Goal: Task Accomplishment & Management: Manage account settings

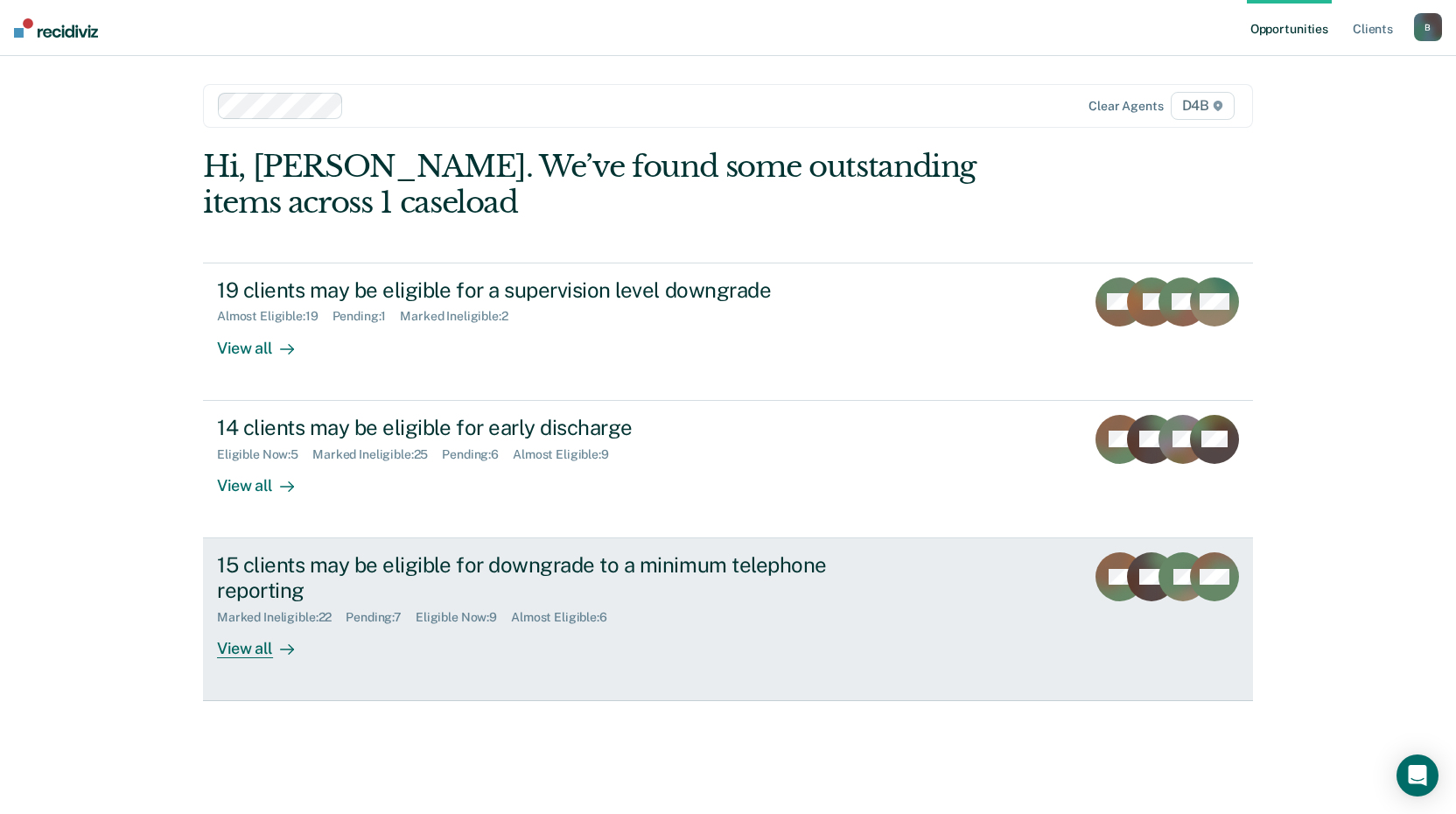
click at [264, 654] on div "View all" at bounding box center [266, 640] width 98 height 34
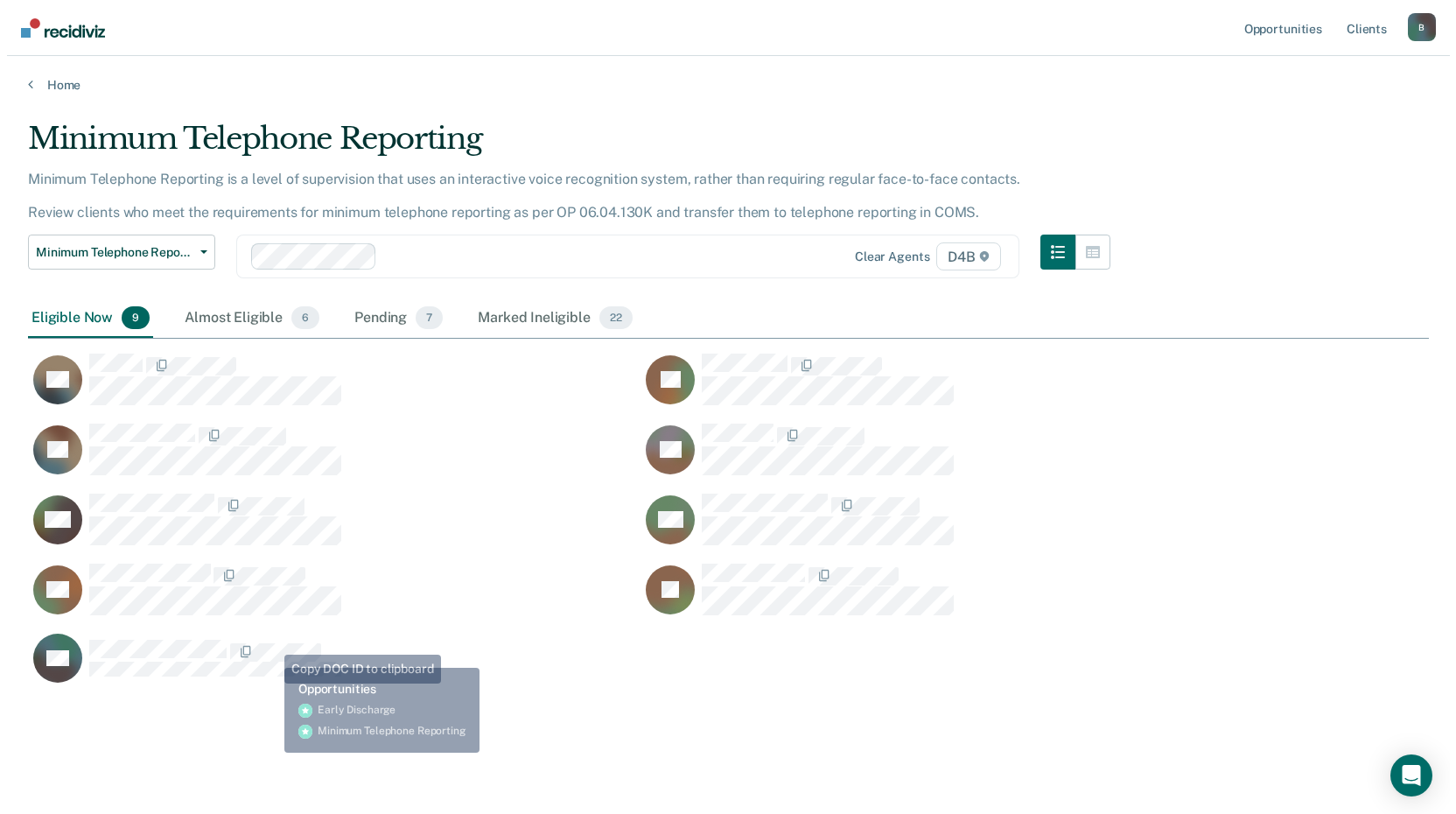
scroll to position [563, 1388]
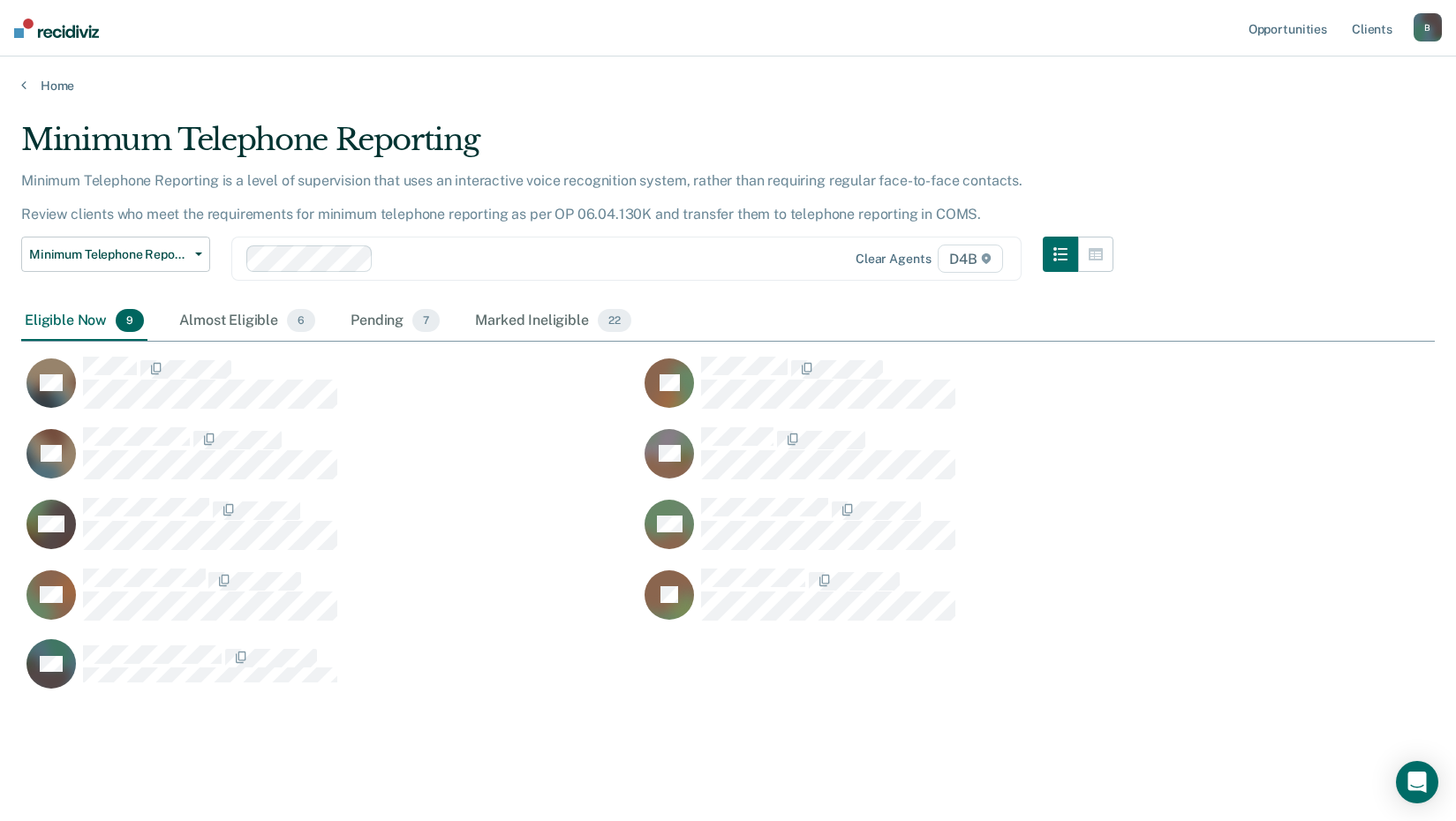
click at [19, 86] on div "Home" at bounding box center [728, 75] width 1456 height 37
click at [225, 320] on div "Almost Eligible 6" at bounding box center [247, 321] width 143 height 38
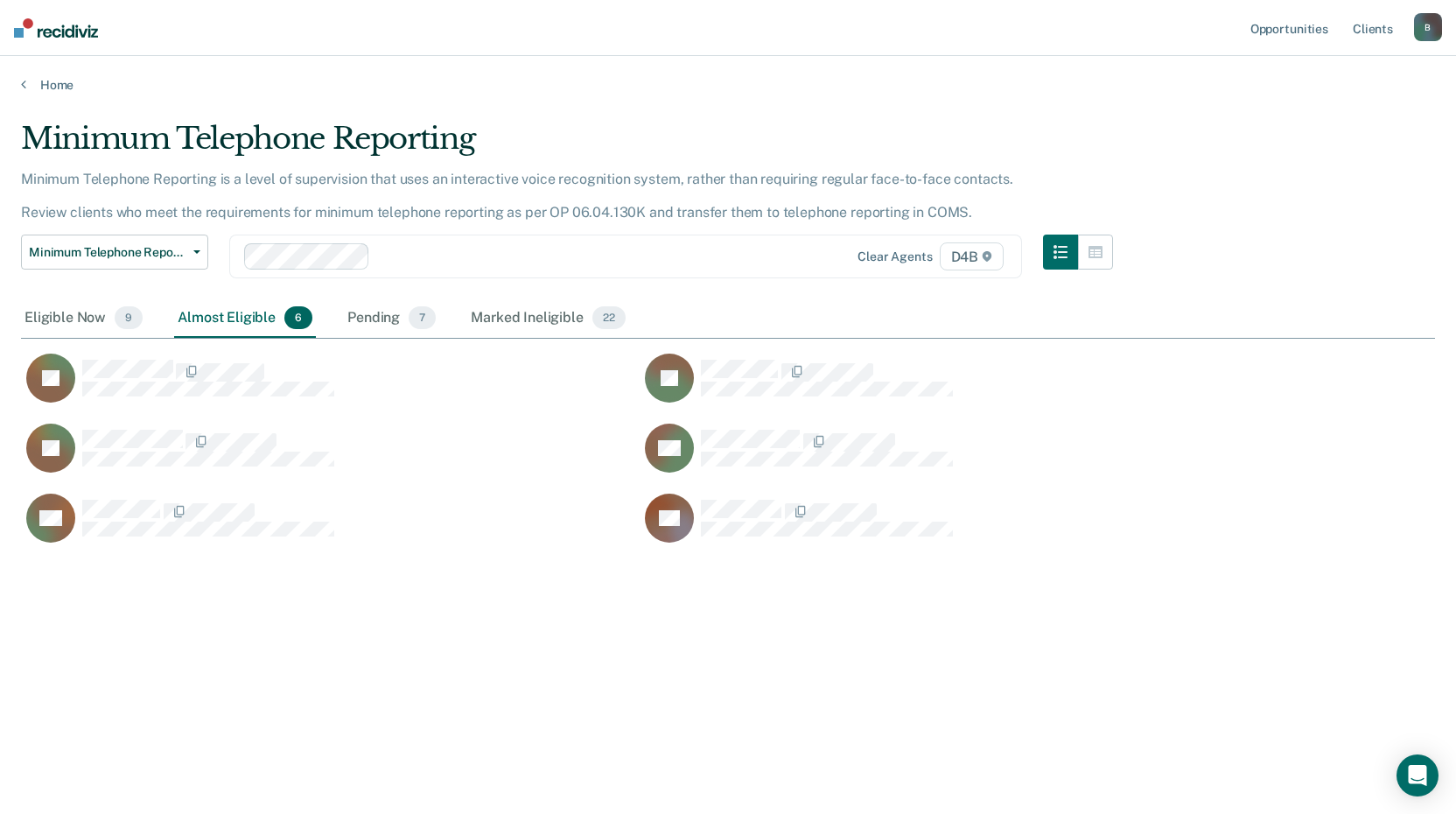
scroll to position [14, 14]
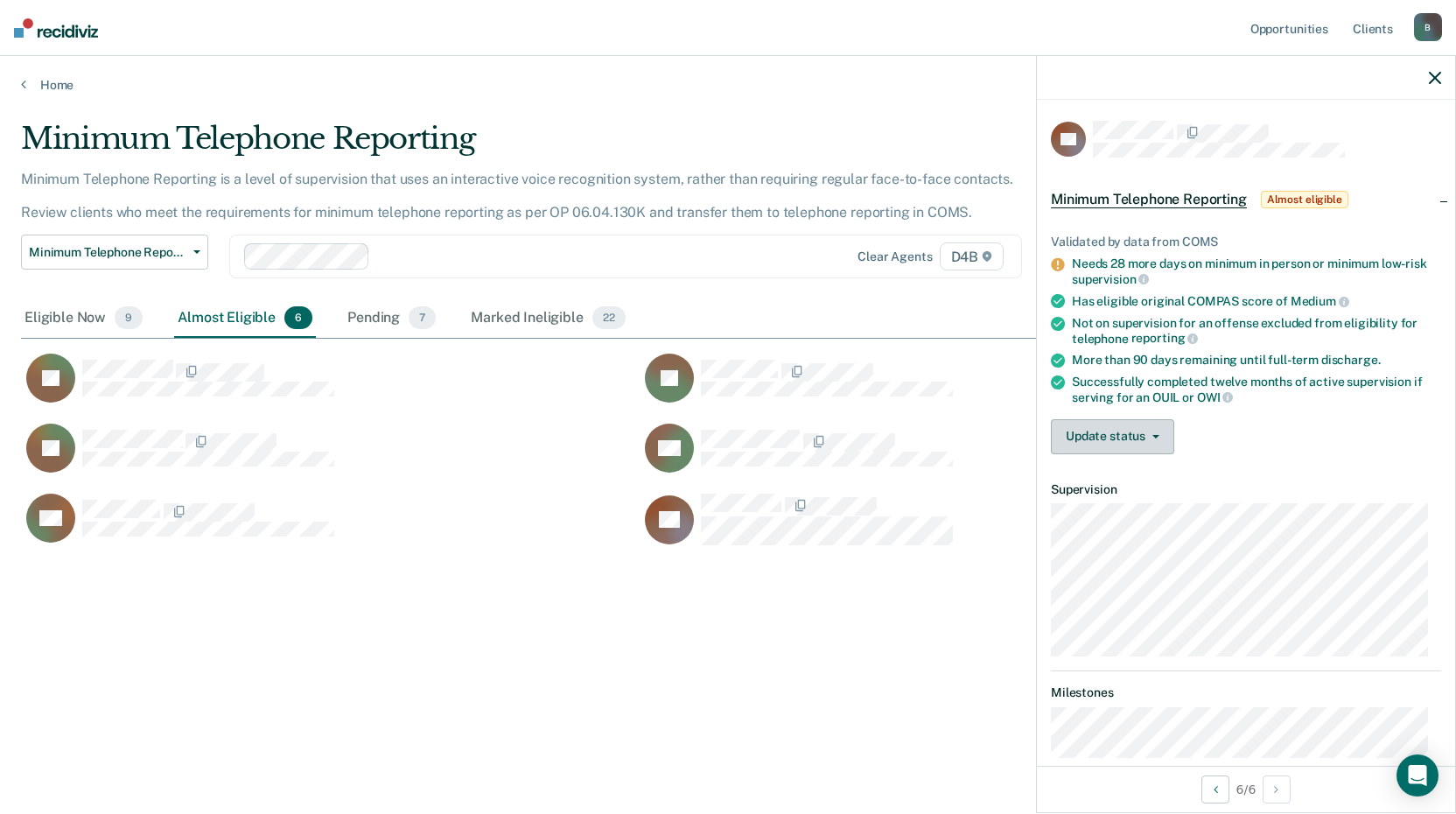
click at [1140, 443] on button "Update status" at bounding box center [1113, 437] width 123 height 35
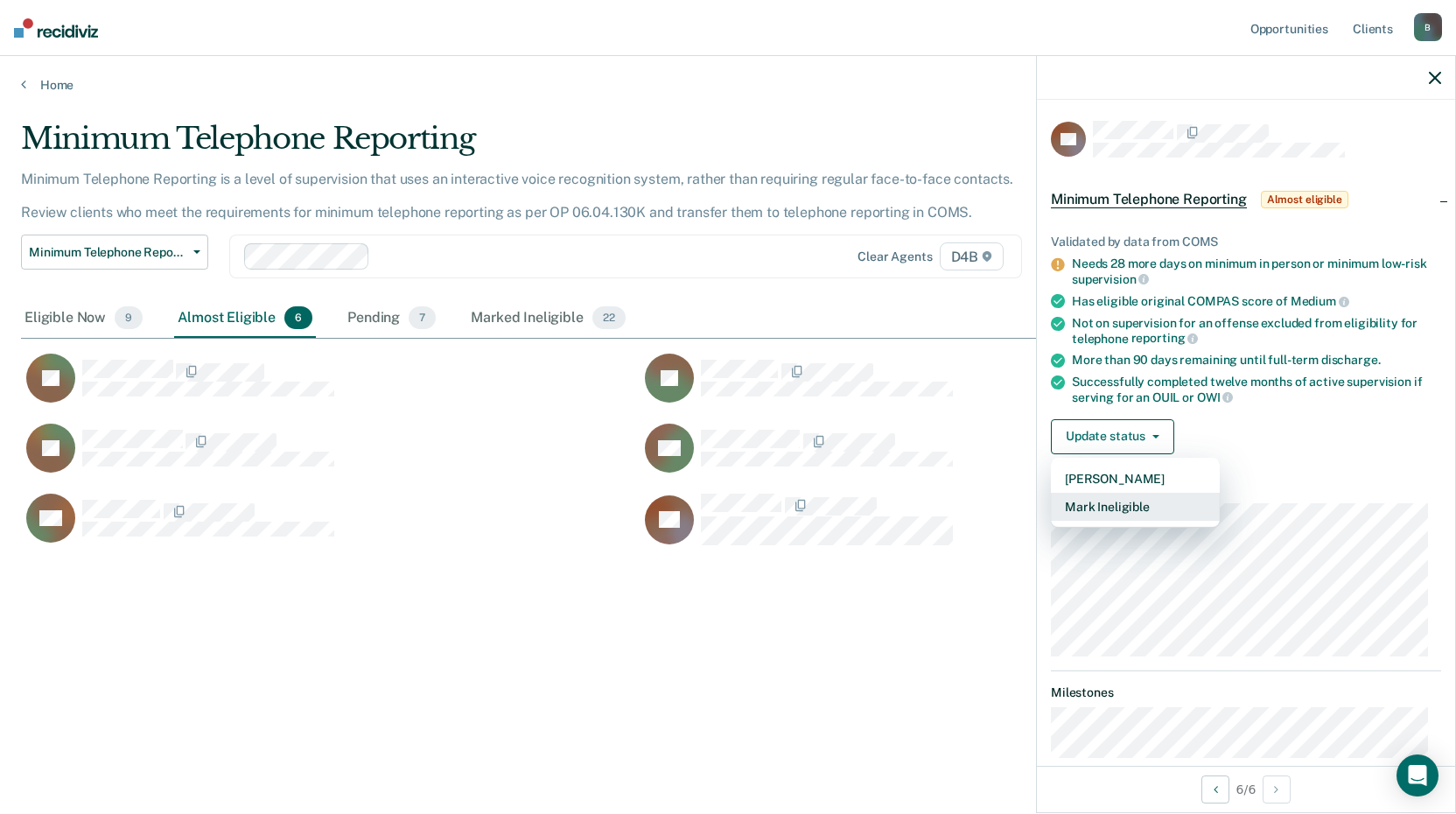
click at [1135, 506] on button "Mark Ineligible" at bounding box center [1136, 507] width 169 height 28
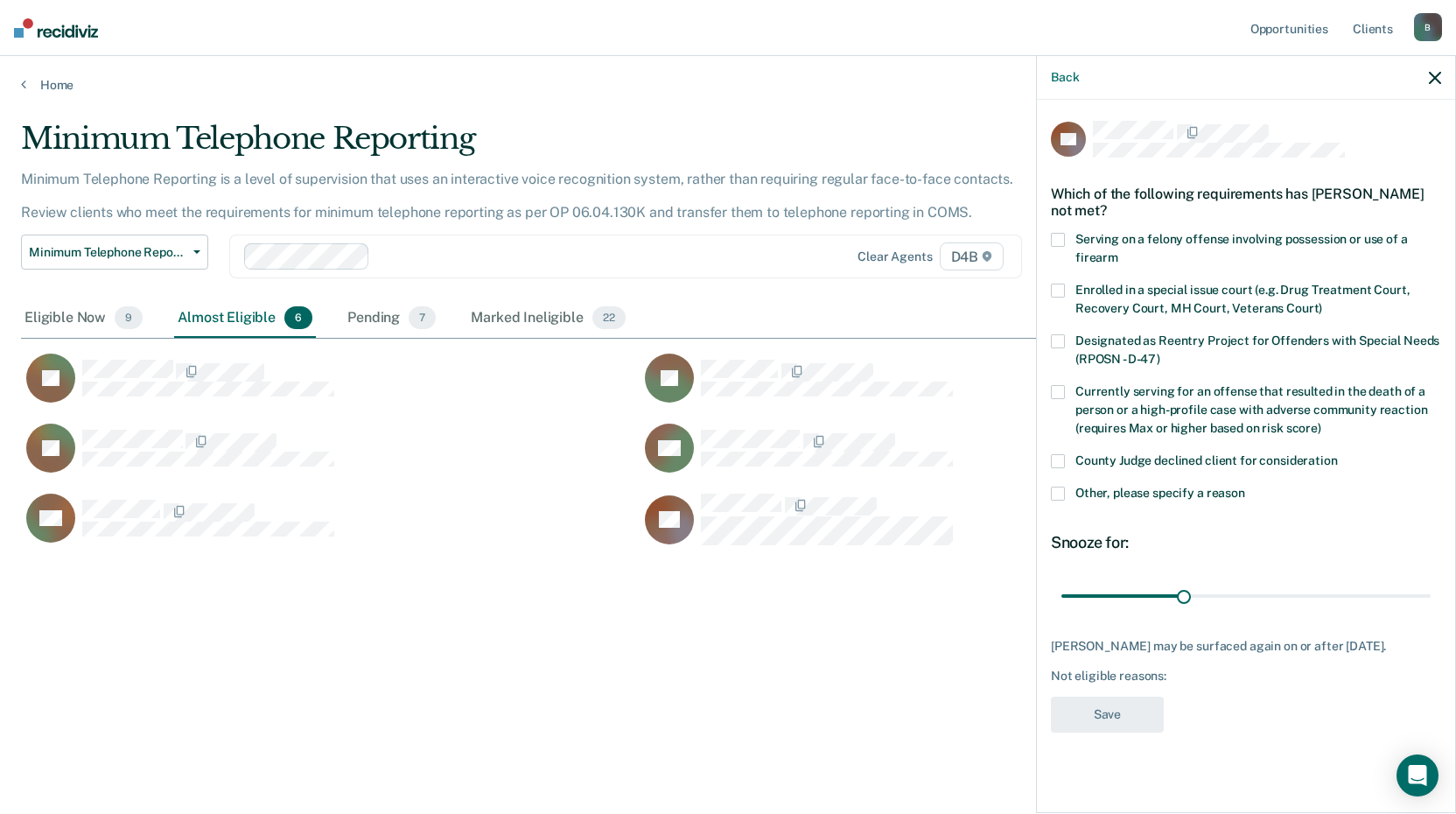
click at [1067, 493] on label "Other, please specify a reason" at bounding box center [1246, 496] width 391 height 19
click at [1245, 486] on input "Other, please specify a reason" at bounding box center [1245, 486] width 0 height 0
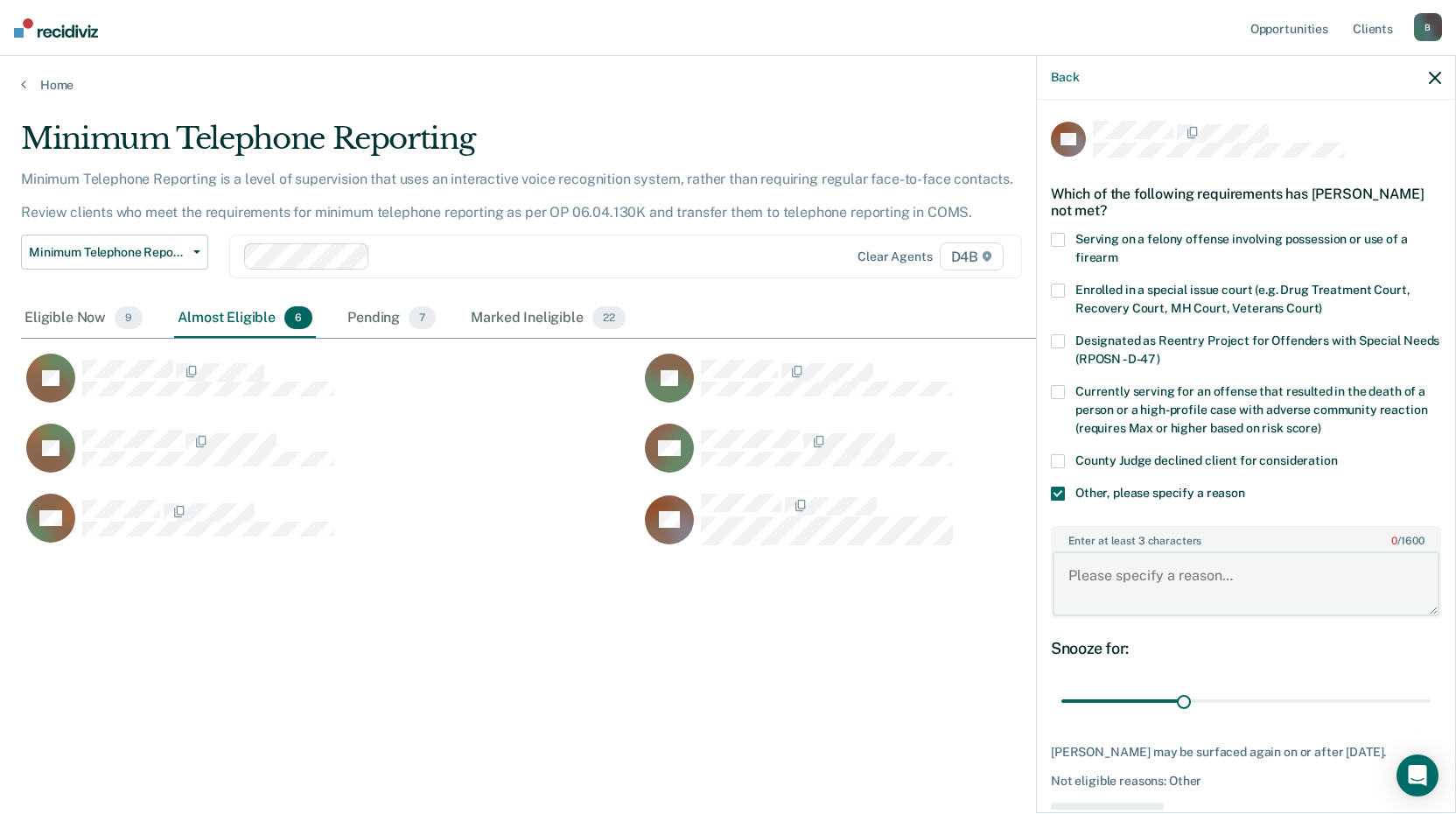
click at [1121, 579] on textarea "Enter at least 3 characters 0 / 1600" at bounding box center [1245, 584] width 387 height 65
type textarea "Programming - community service"
drag, startPoint x: 1180, startPoint y: 699, endPoint x: 1402, endPoint y: 691, distance: 222.1
click at [1402, 691] on input "range" at bounding box center [1246, 701] width 369 height 31
drag, startPoint x: 1409, startPoint y: 701, endPoint x: 1441, endPoint y: 695, distance: 32.6
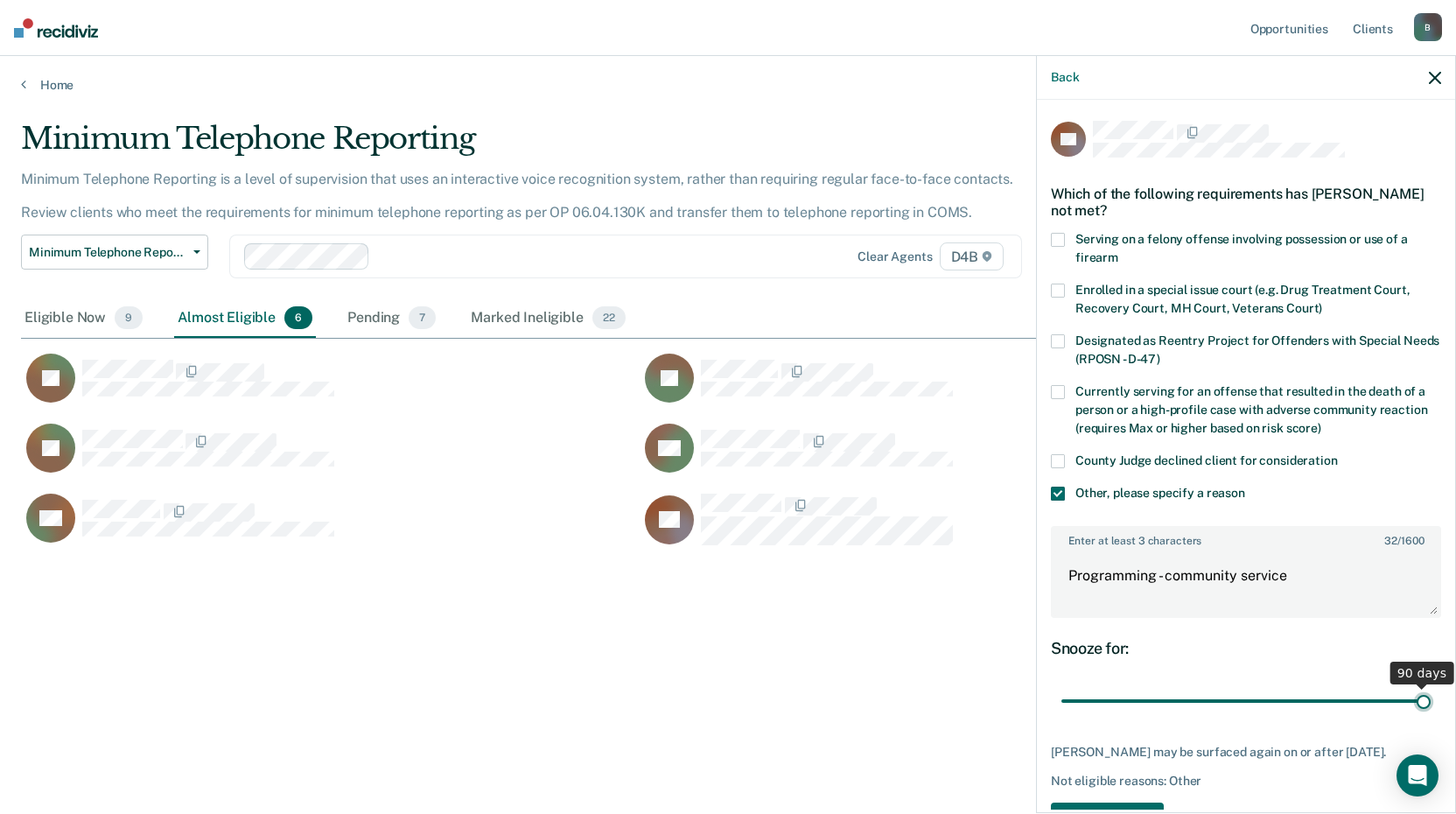
type input "90"
click at [1431, 695] on input "range" at bounding box center [1246, 701] width 369 height 31
click at [1343, 592] on textarea "Programming - community service" at bounding box center [1245, 584] width 387 height 65
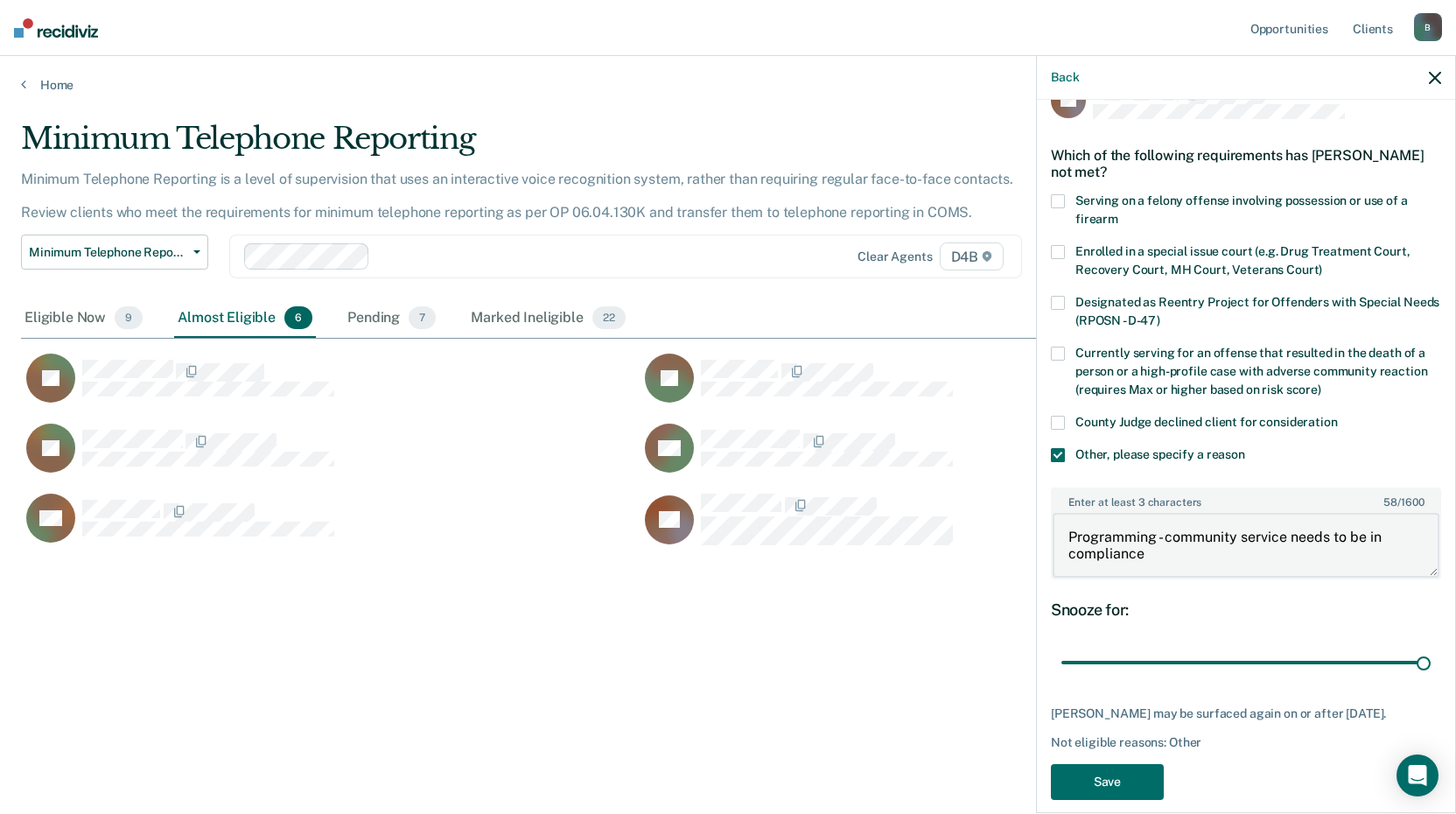
scroll to position [58, 0]
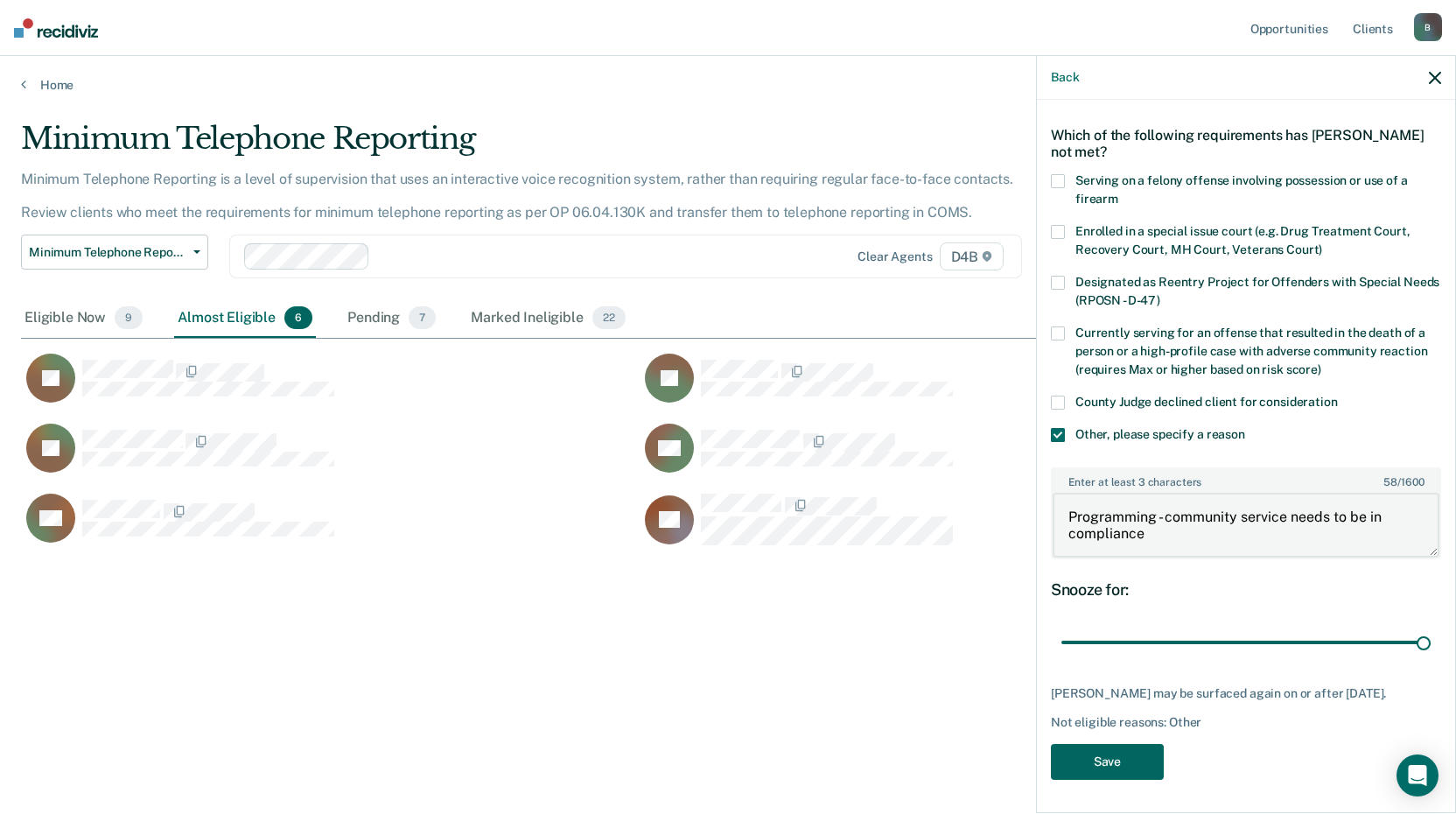
type textarea "Programming - community service needs to be in compliance"
click at [1140, 756] on button "Save" at bounding box center [1108, 762] width 113 height 36
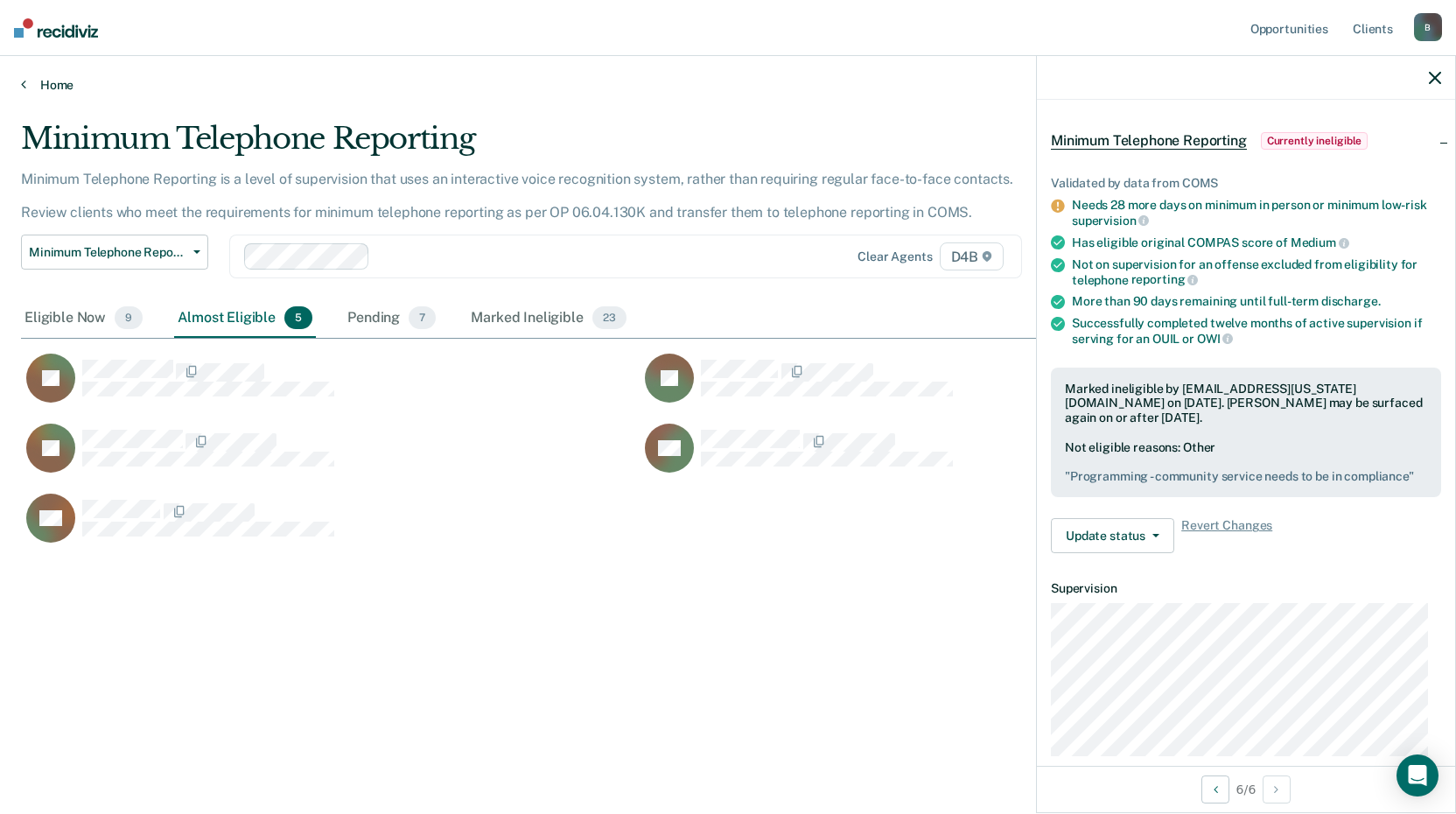
click at [24, 87] on icon at bounding box center [24, 84] width 6 height 14
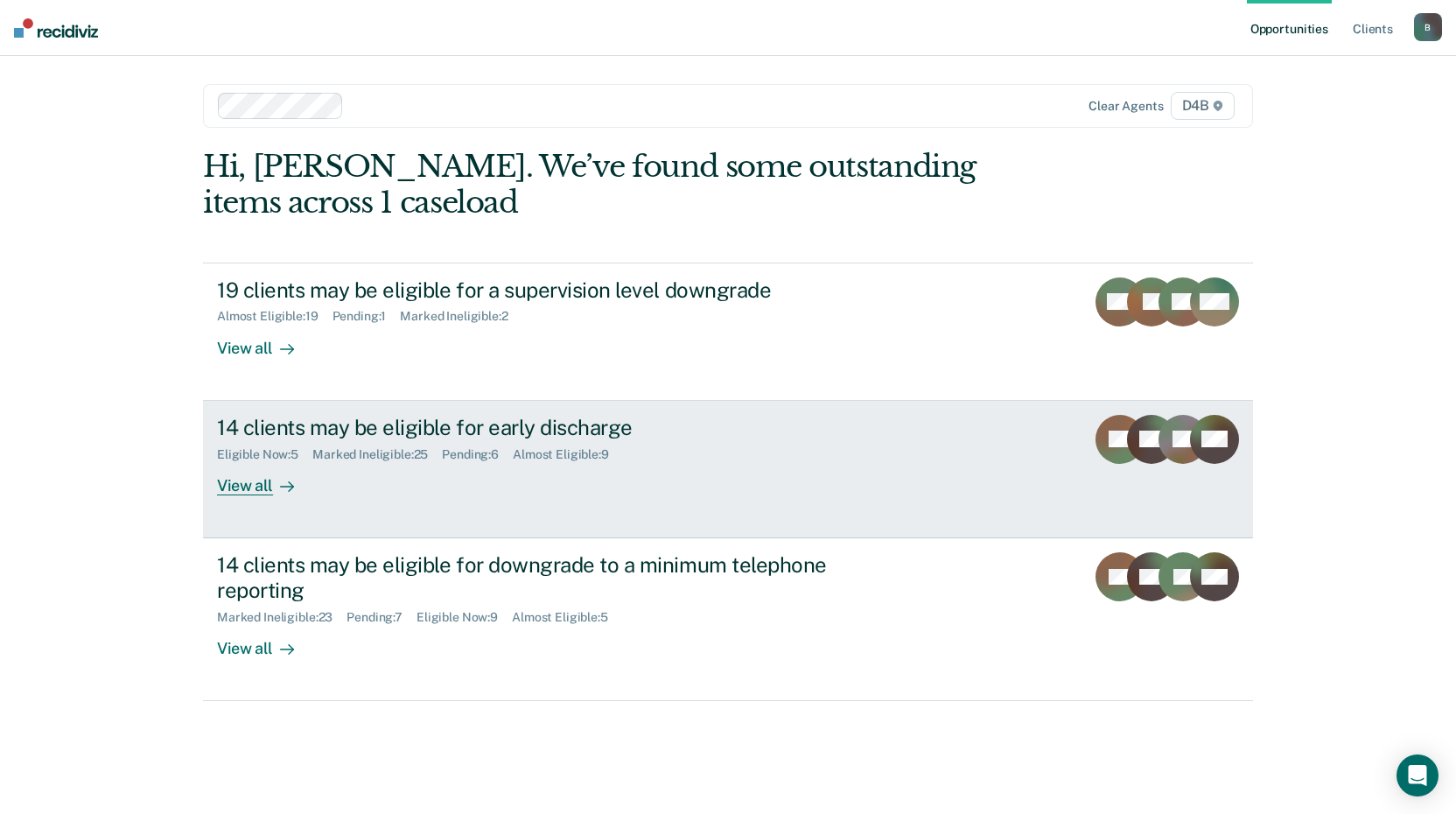
click at [268, 484] on div "View all" at bounding box center [266, 478] width 98 height 34
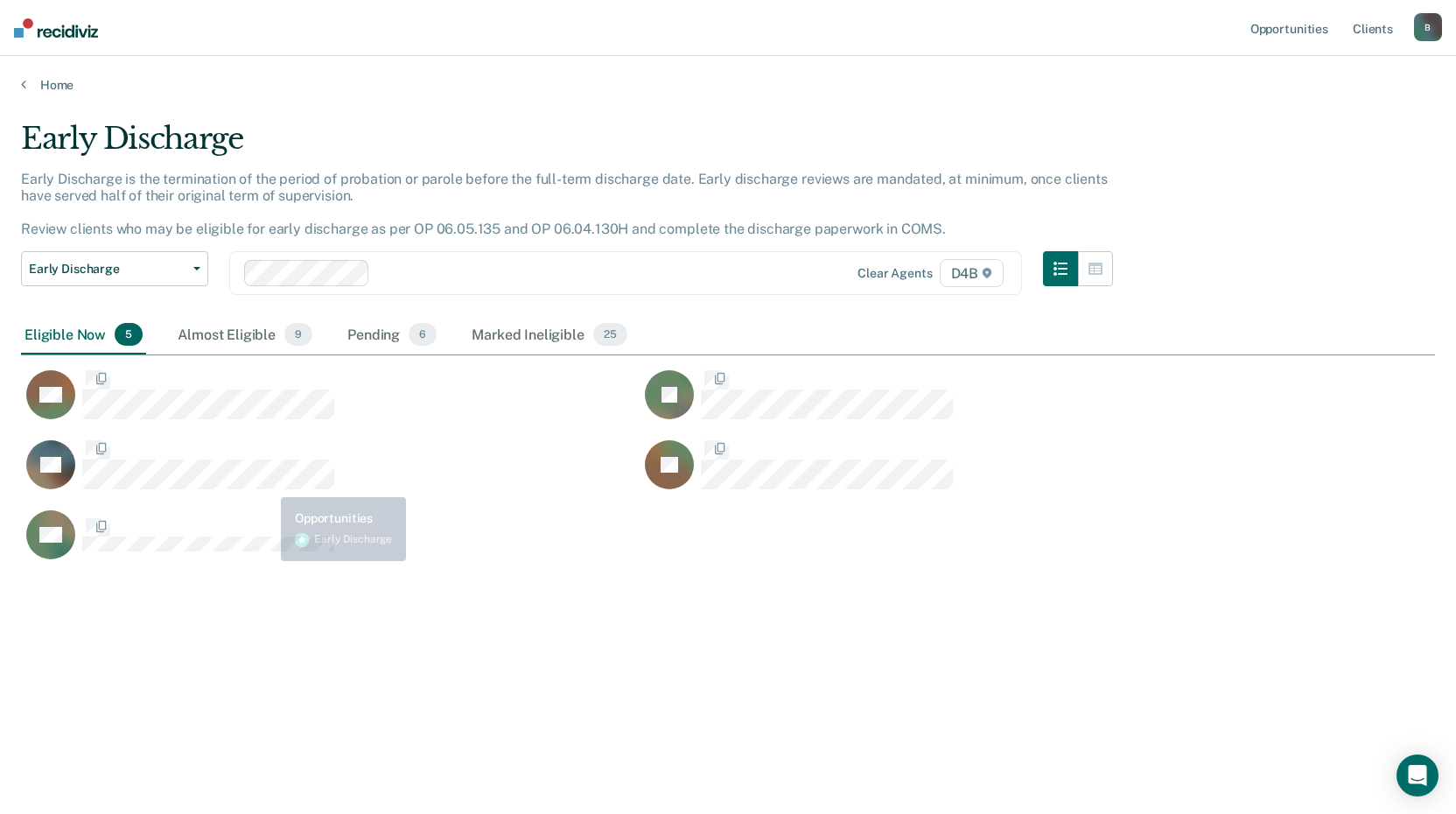
scroll to position [549, 1401]
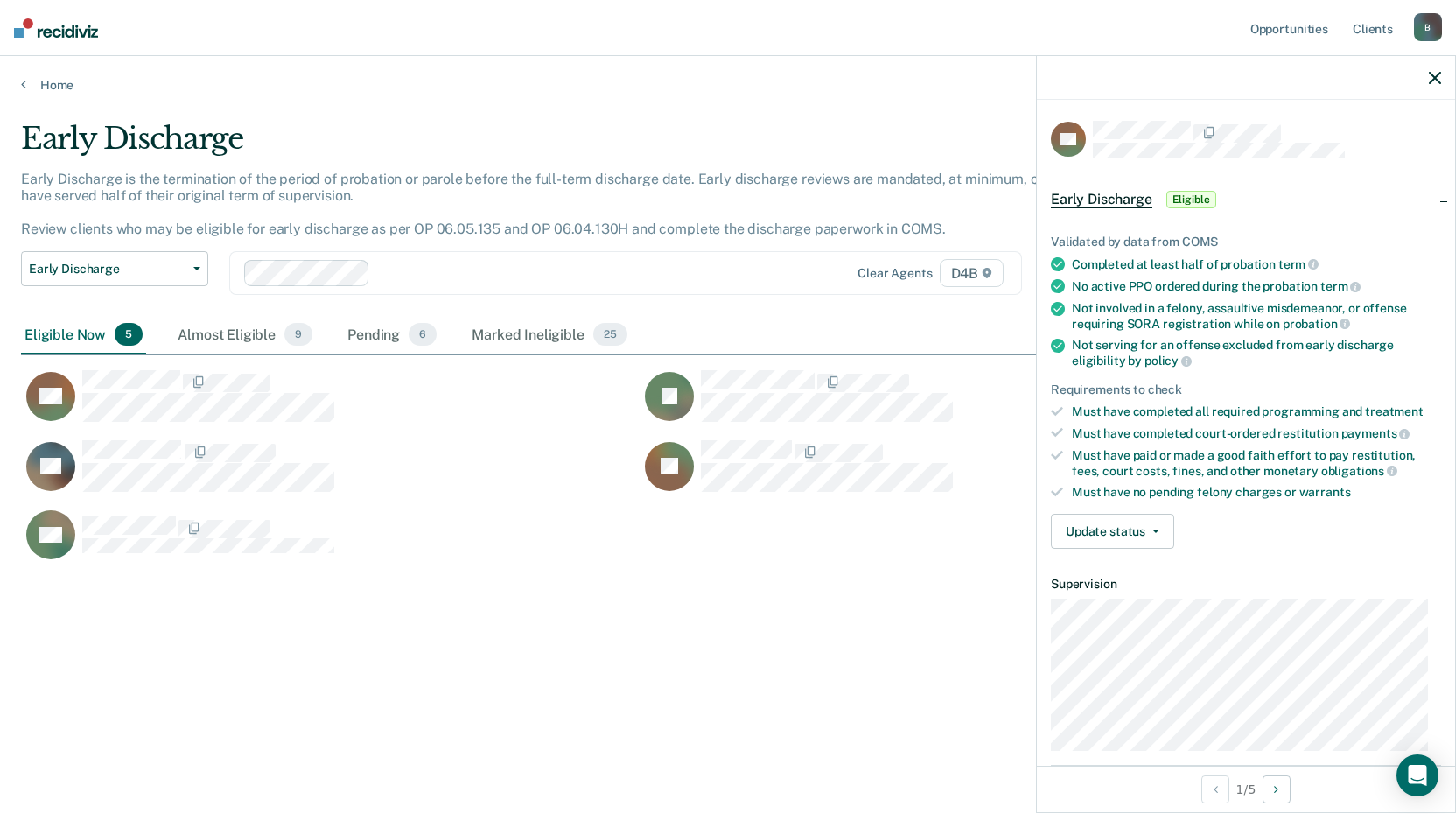
click at [1126, 547] on div "Validated by data from COMS Completed at least half of probation term No active…" at bounding box center [1245, 385] width 419 height 356
click at [1125, 536] on button "Update status" at bounding box center [1113, 532] width 123 height 35
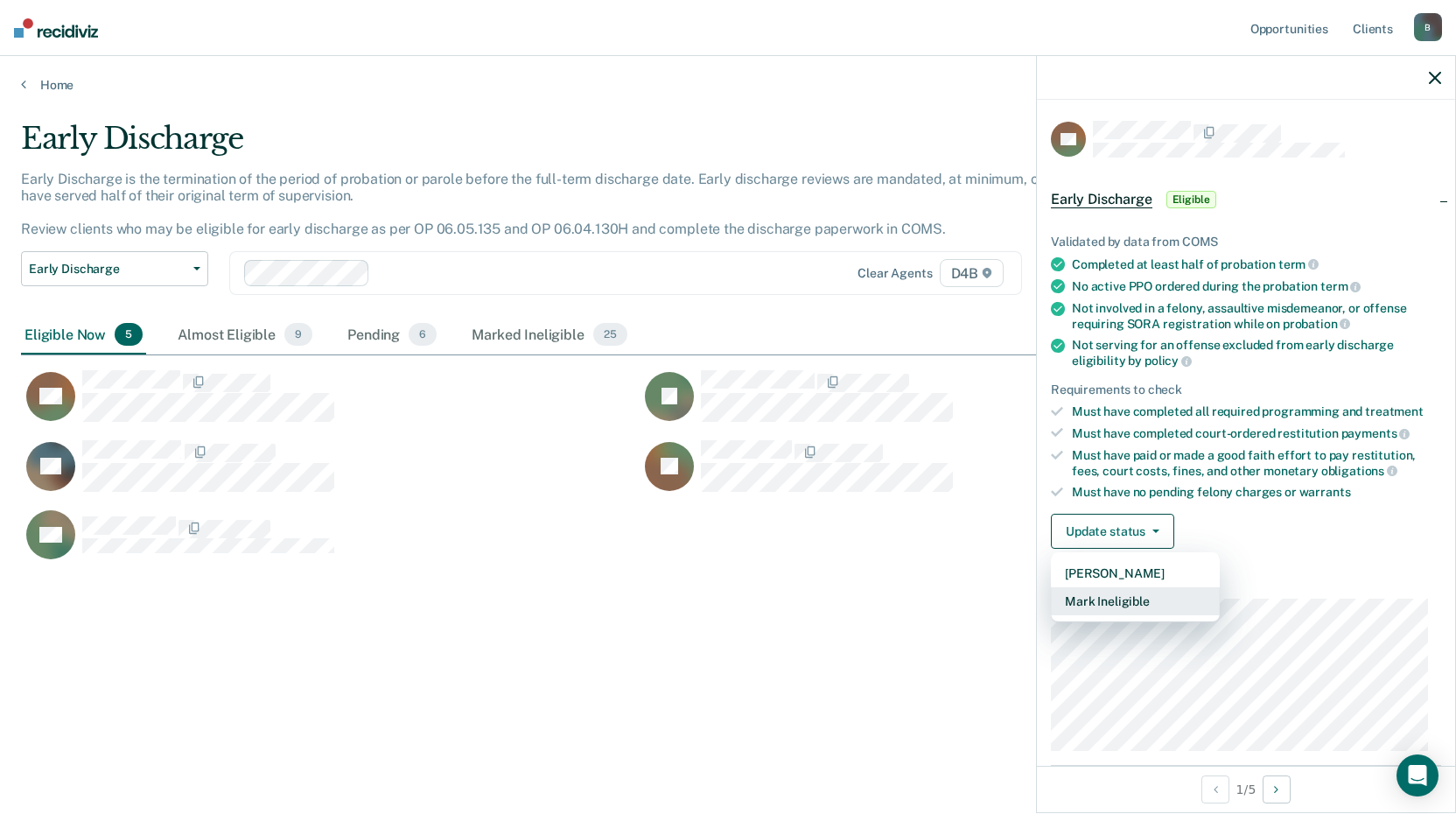
click at [1151, 604] on button "Mark Ineligible" at bounding box center [1136, 601] width 169 height 28
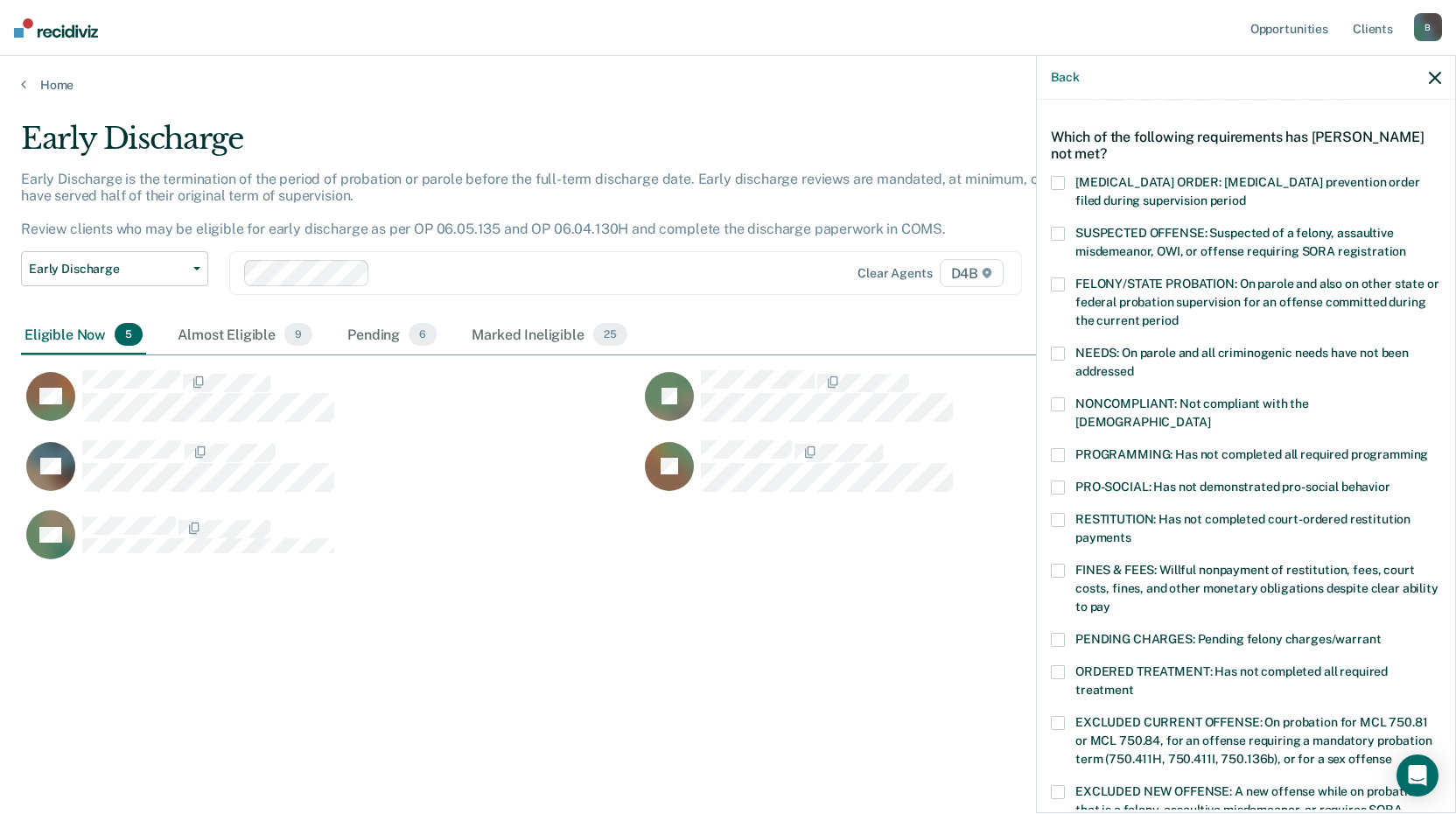
scroll to position [87, 0]
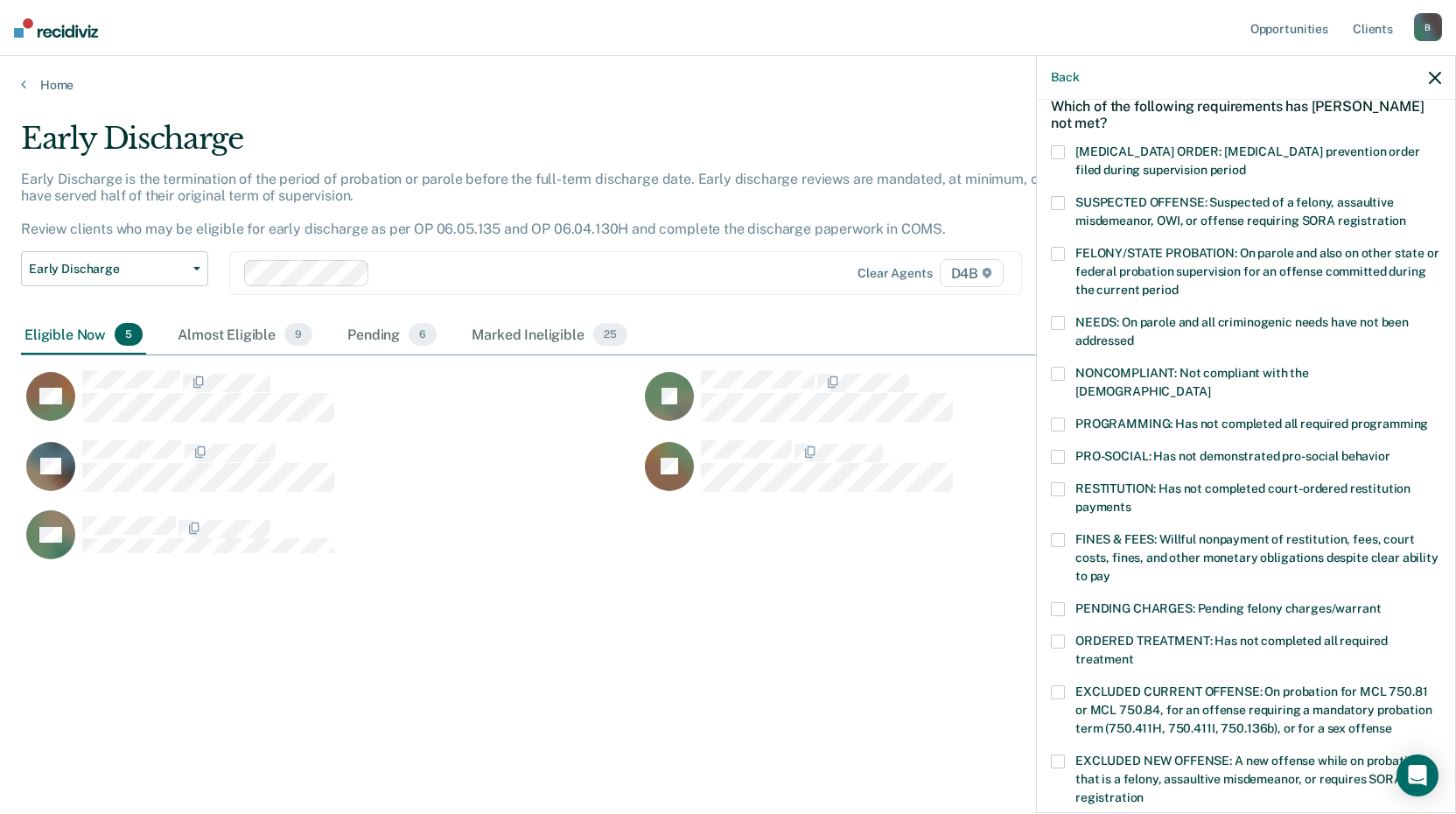
click at [1058, 418] on span at bounding box center [1058, 424] width 14 height 14
click at [1428, 418] on input "PROGRAMMING: Has not completed all required programming" at bounding box center [1428, 418] width 0 height 0
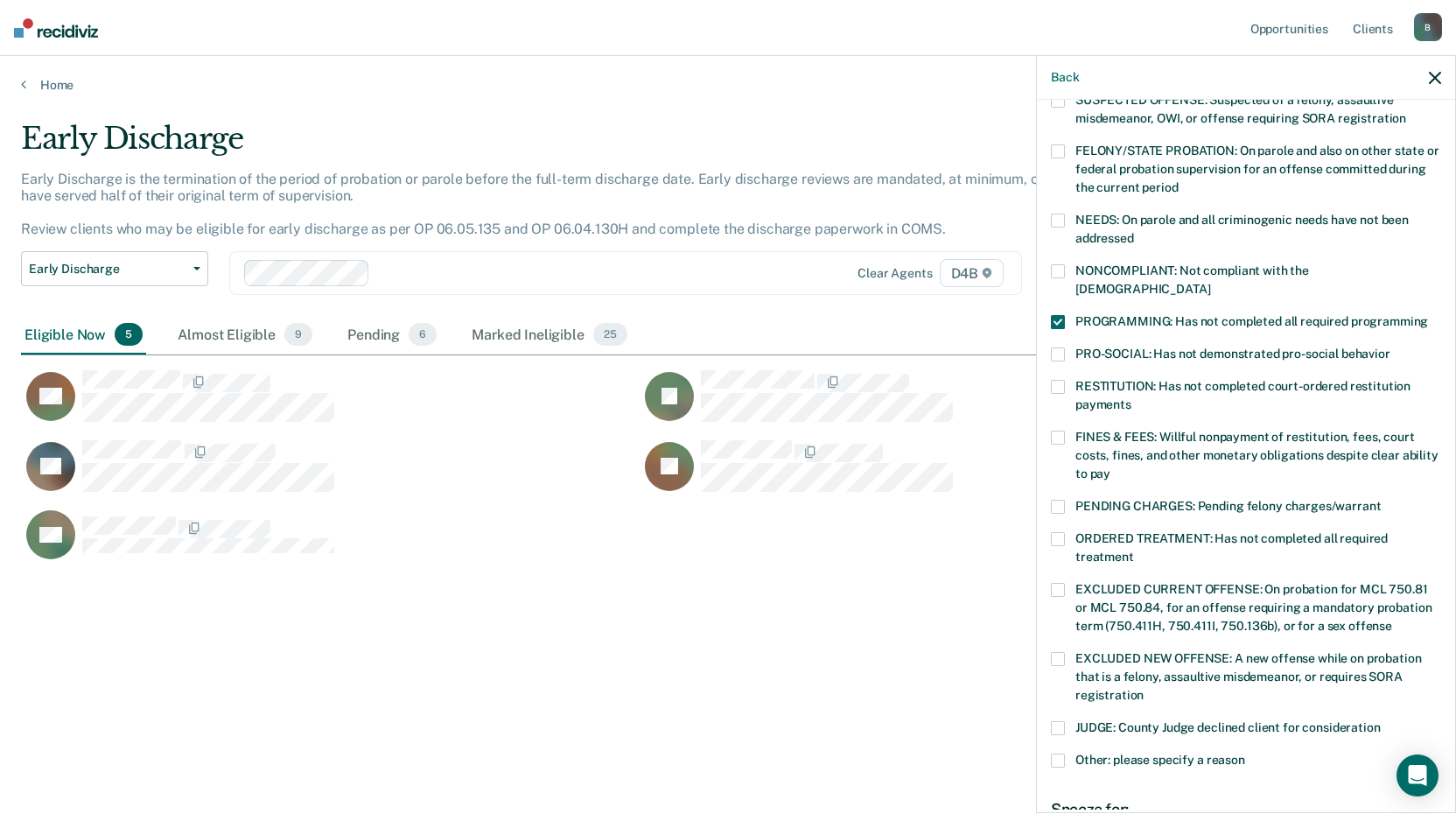
scroll to position [392, 0]
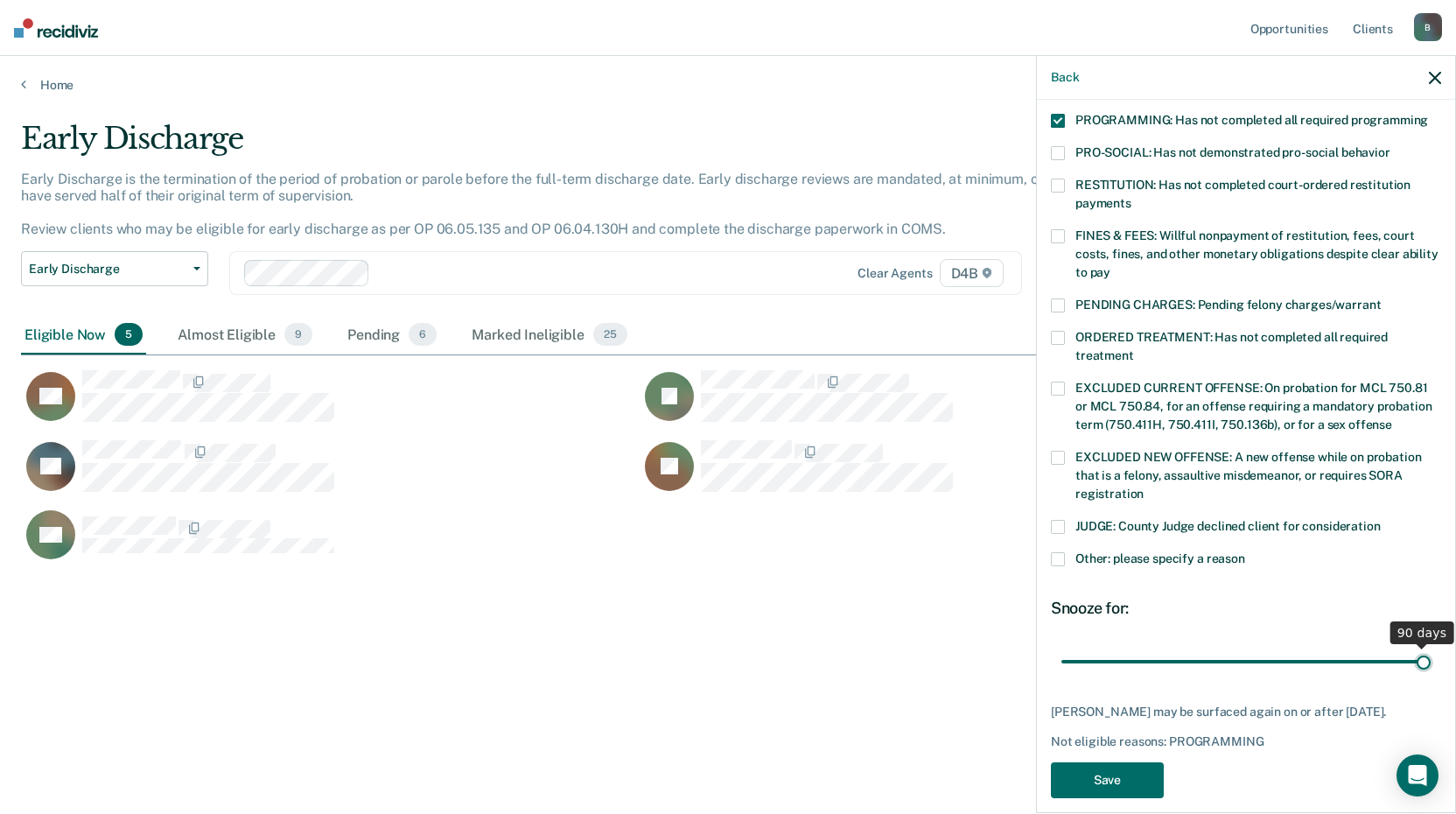
drag, startPoint x: 1177, startPoint y: 639, endPoint x: 1451, endPoint y: 628, distance: 274.2
type input "90"
click at [1431, 646] on input "range" at bounding box center [1246, 661] width 369 height 31
click at [1062, 552] on span at bounding box center [1058, 559] width 14 height 14
click at [1245, 552] on input "Other: please specify a reason" at bounding box center [1245, 552] width 0 height 0
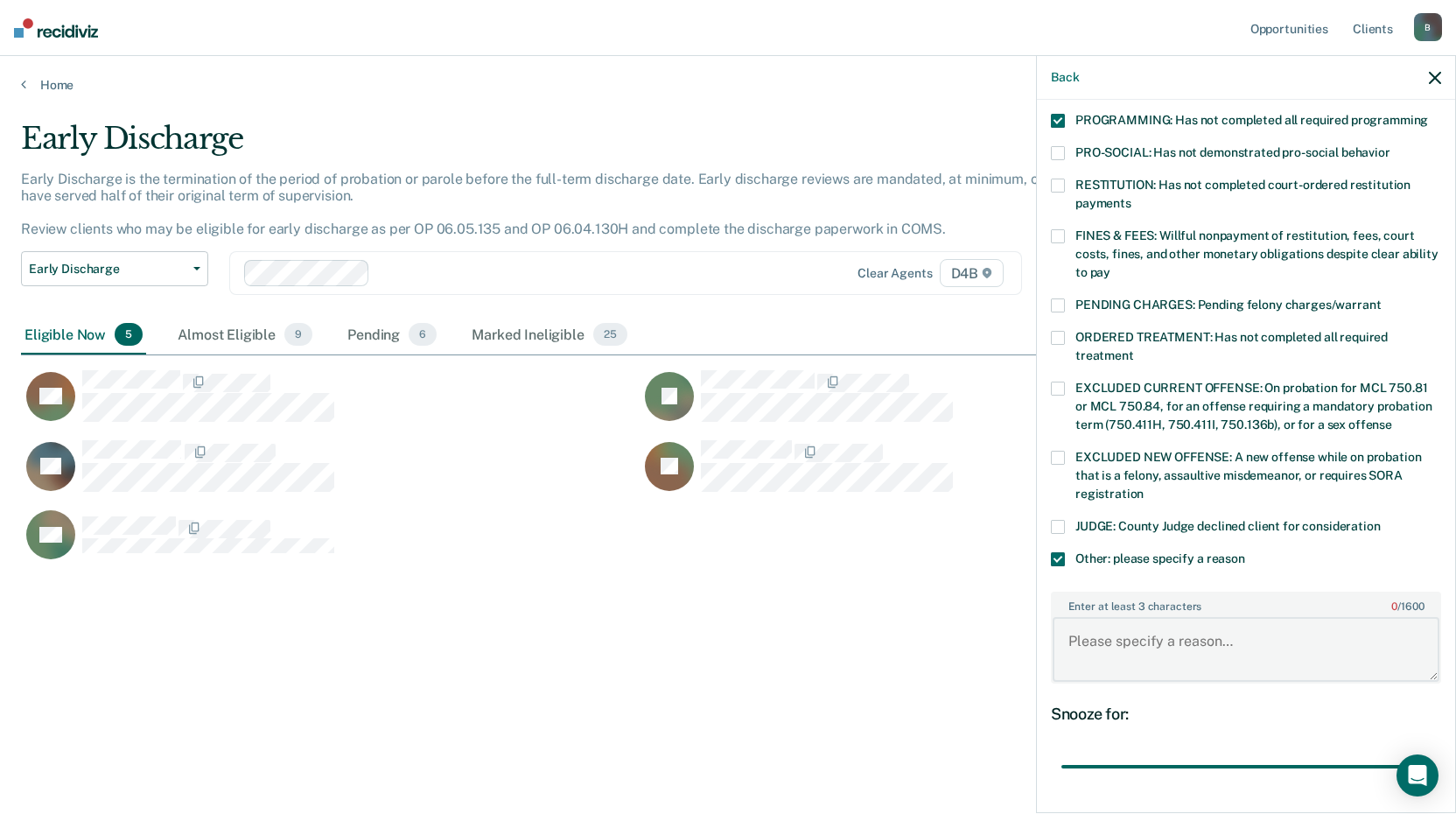
click at [1101, 626] on textarea "Enter at least 3 characters 0 / 1600" at bounding box center [1245, 650] width 387 height 65
type textarea "Community service hours"
click at [1067, 229] on label "FINES & FEES: Willful nonpayment of restitution, fees, court costs, fines, and …" at bounding box center [1246, 256] width 391 height 55
click at [1111, 266] on input "FINES & FEES: Willful nonpayment of restitution, fees, court costs, fines, and …" at bounding box center [1111, 266] width 0 height 0
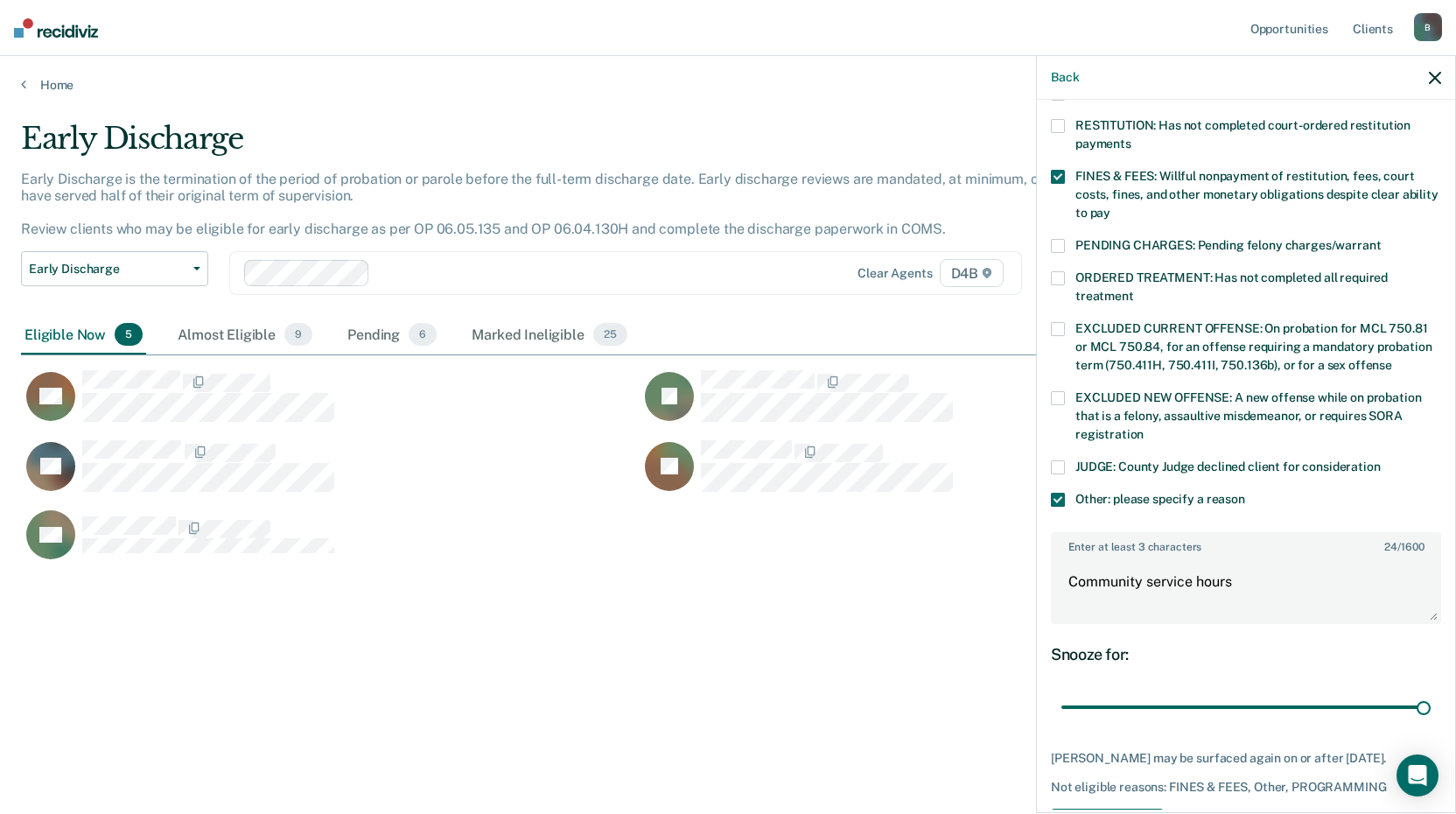
scroll to position [512, 0]
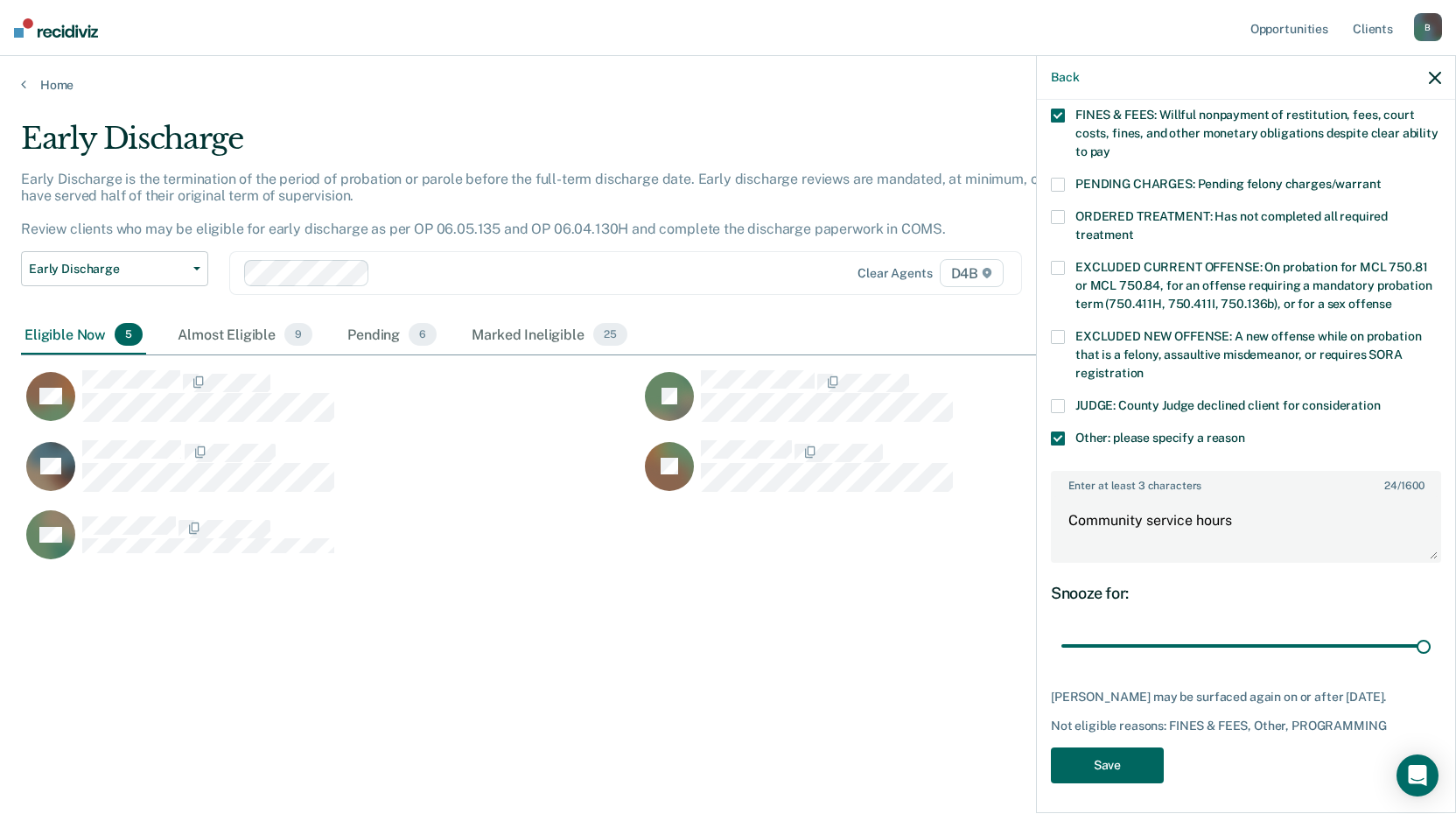
click at [1105, 760] on button "Save" at bounding box center [1108, 765] width 113 height 36
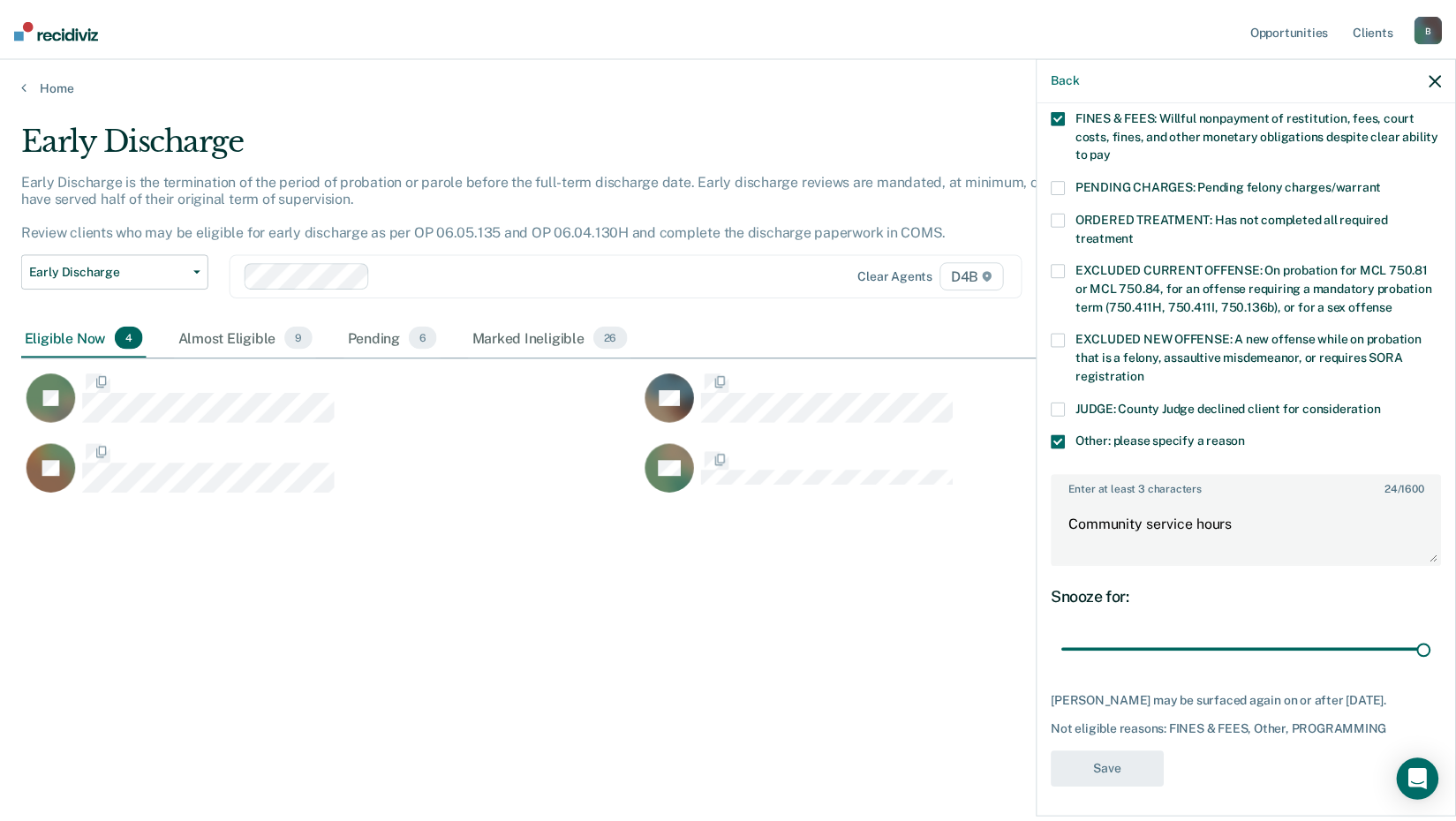
scroll to position [347, 0]
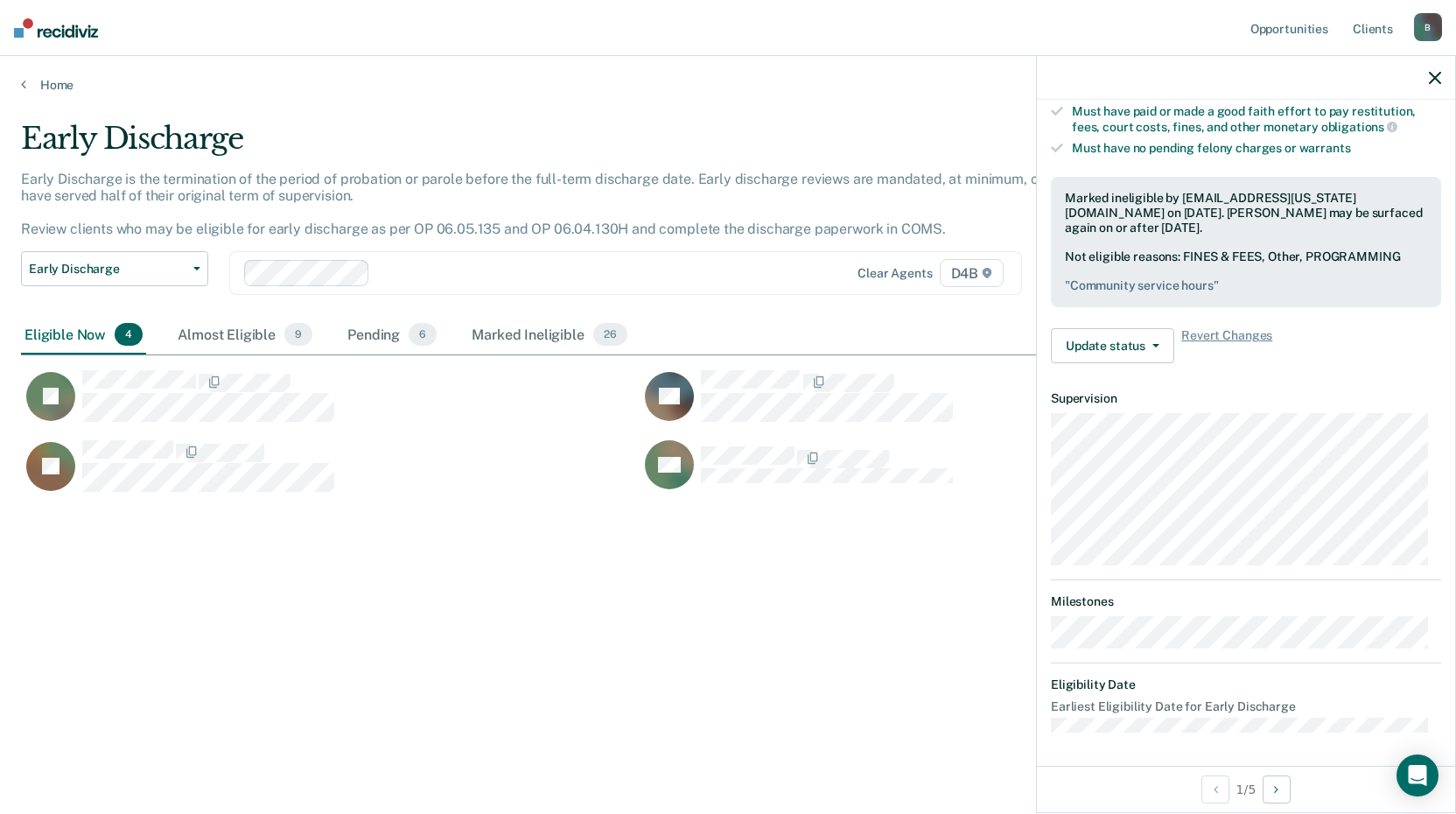
drag, startPoint x: 388, startPoint y: 492, endPoint x: 275, endPoint y: 591, distance: 150.2
click at [275, 591] on div "Early Discharge Early Discharge is the termination of the period of probation o…" at bounding box center [728, 401] width 1414 height 562
click at [702, 549] on div "Early Discharge Early Discharge is the termination of the period of probation o…" at bounding box center [728, 401] width 1414 height 562
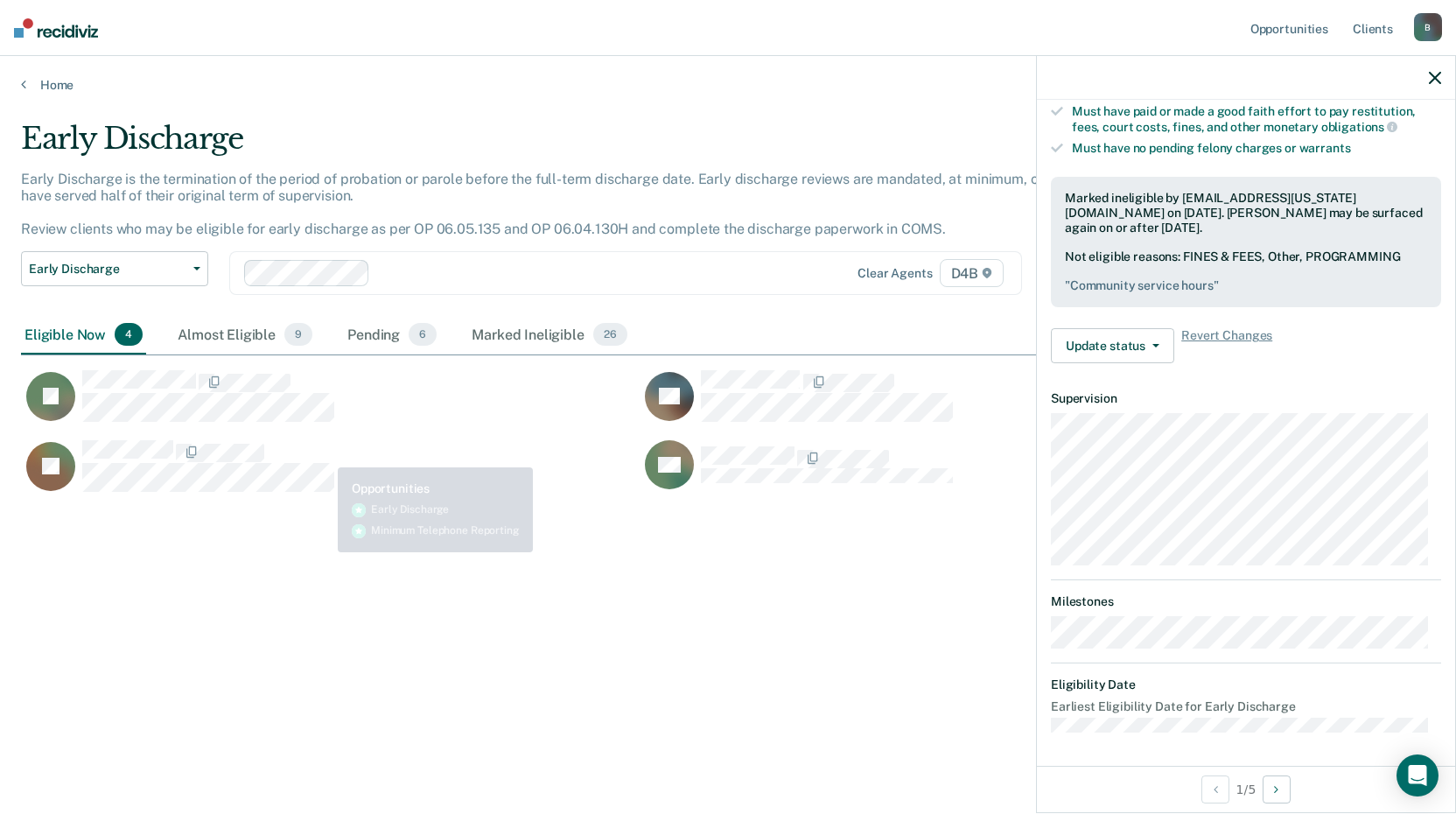
drag, startPoint x: 854, startPoint y: 483, endPoint x: 362, endPoint y: 455, distance: 492.8
click at [362, 455] on div "JC ZD" at bounding box center [639, 473] width 1237 height 70
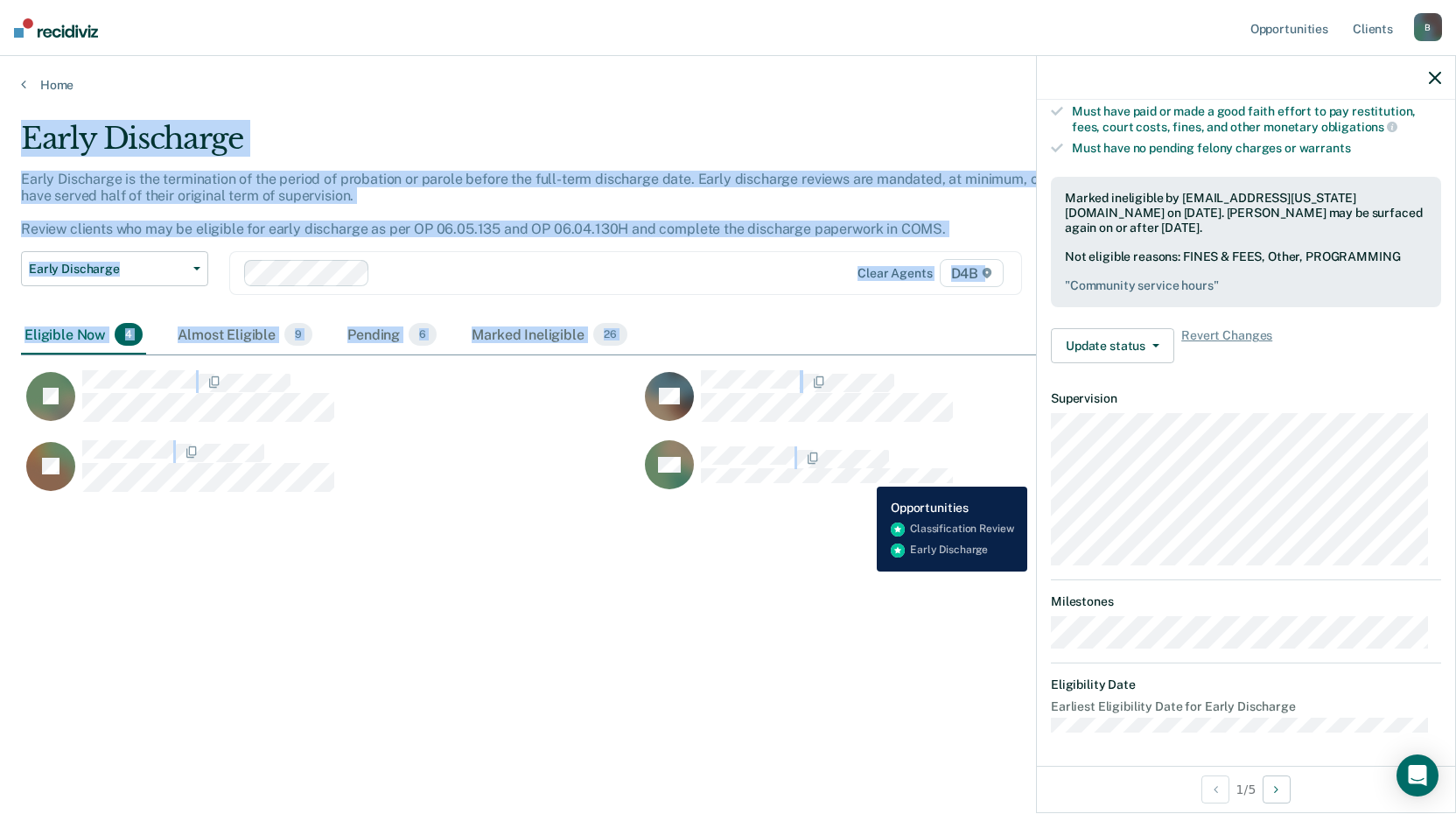
click at [864, 473] on main "Early Discharge Early Discharge is the termination of the period of probation o…" at bounding box center [728, 450] width 1456 height 716
copy div "Early Discharge Early Discharge is the termination of the period of probation o…"
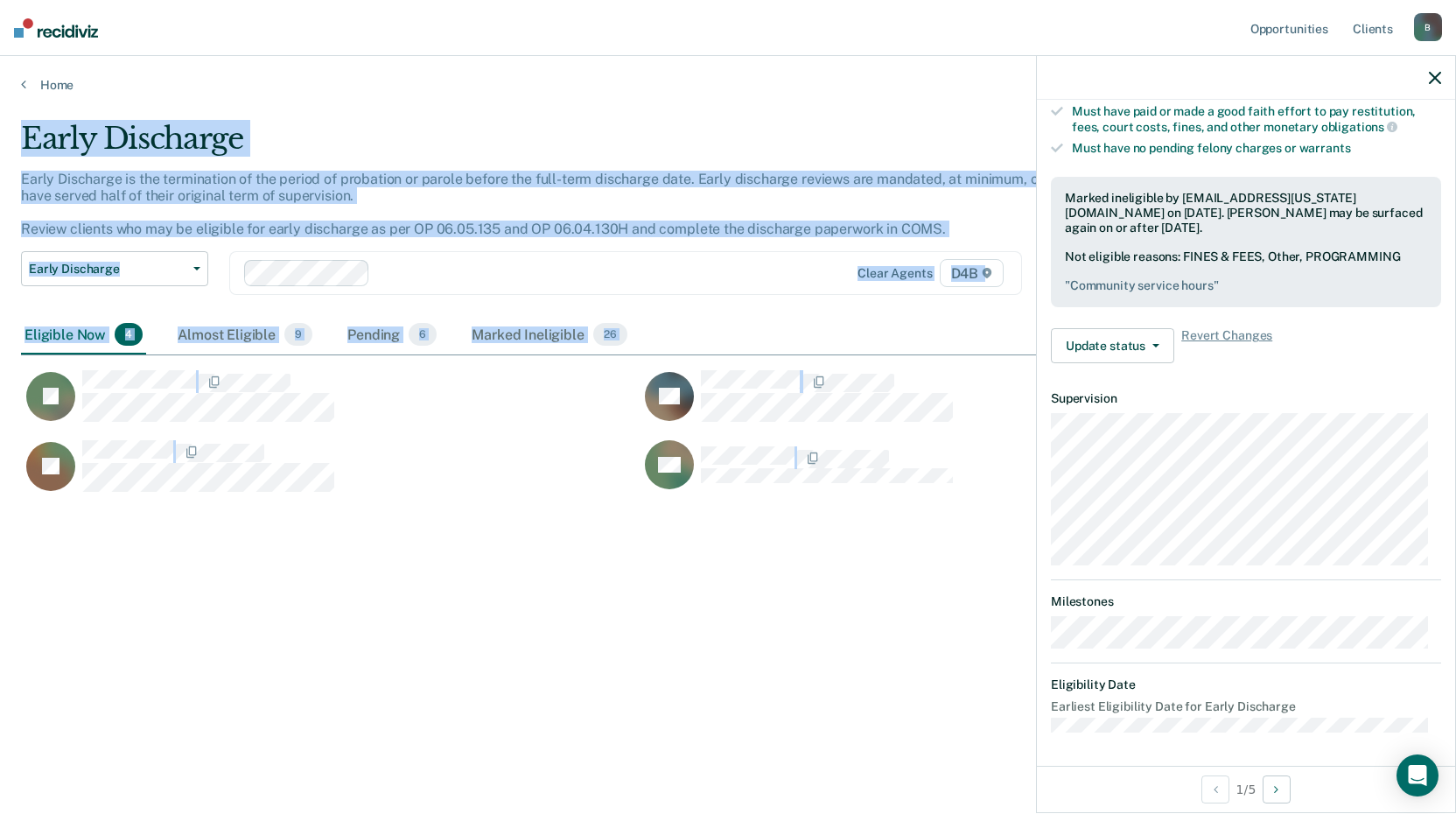
click at [428, 607] on div "Early Discharge Early Discharge is the termination of the period of probation o…" at bounding box center [728, 401] width 1414 height 562
click at [452, 591] on div "Early Discharge Early Discharge is the termination of the period of probation o…" at bounding box center [728, 401] width 1414 height 562
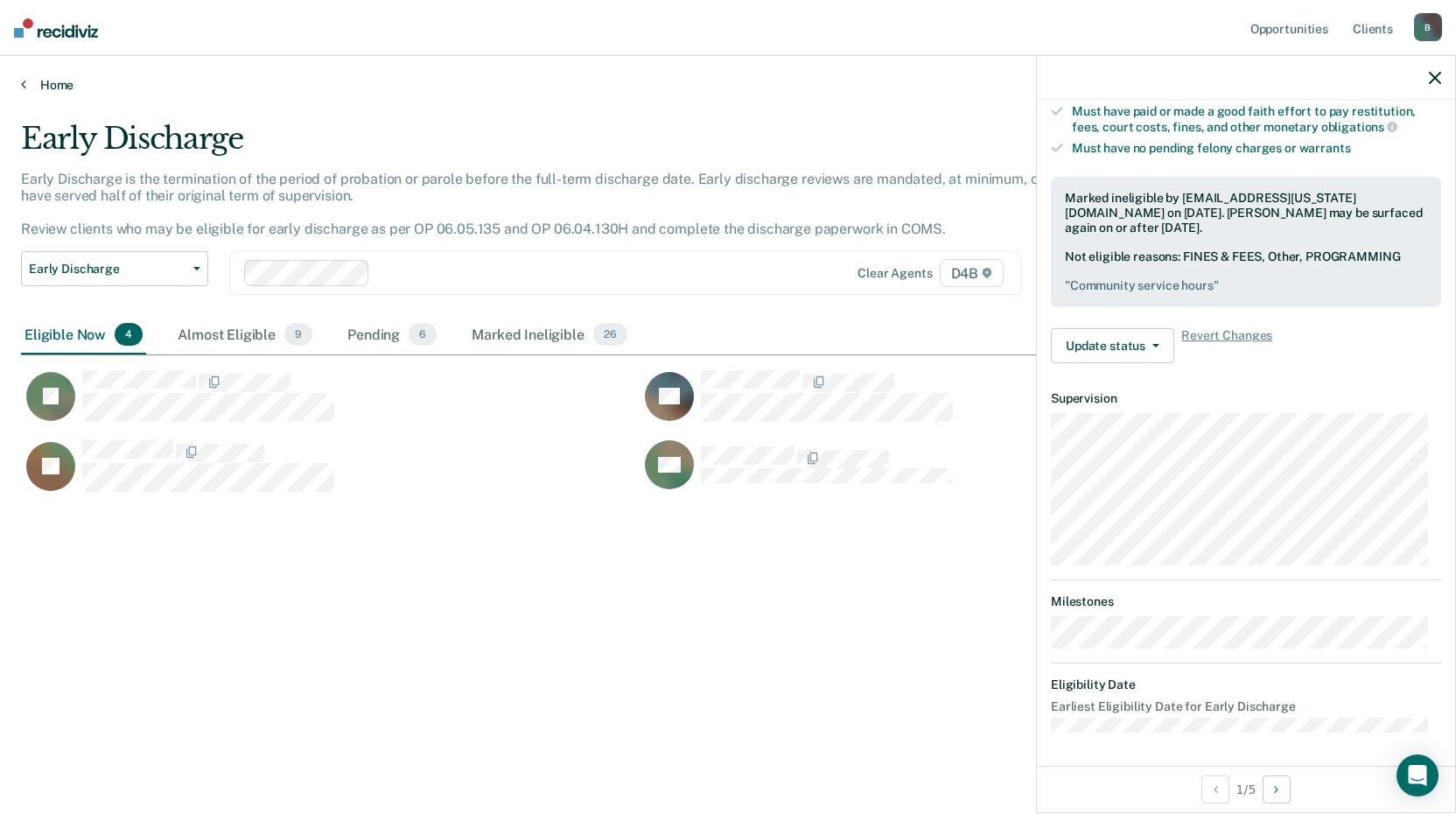
click at [23, 82] on icon at bounding box center [24, 84] width 6 height 14
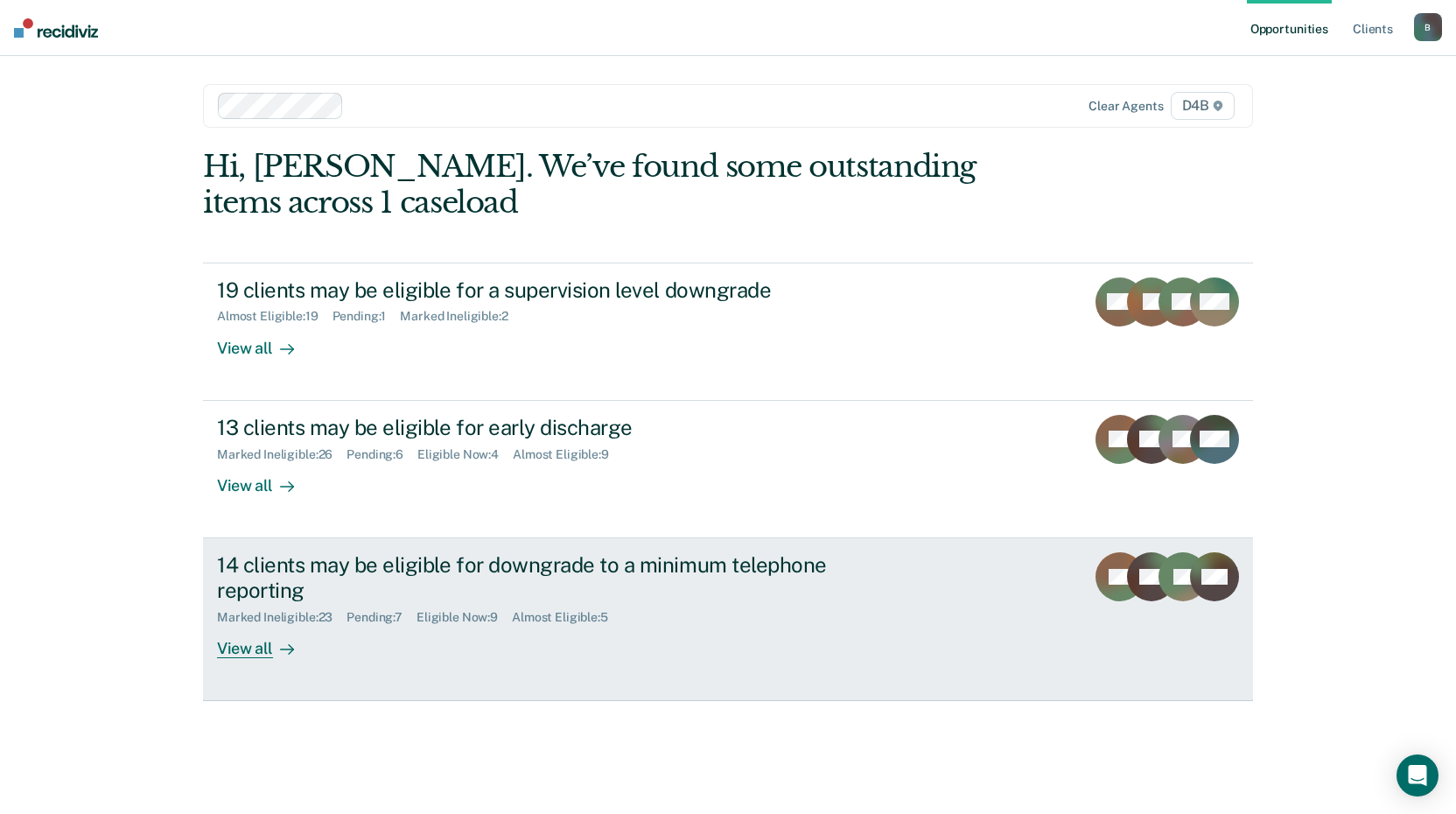
click at [267, 644] on div "View all" at bounding box center [266, 640] width 98 height 34
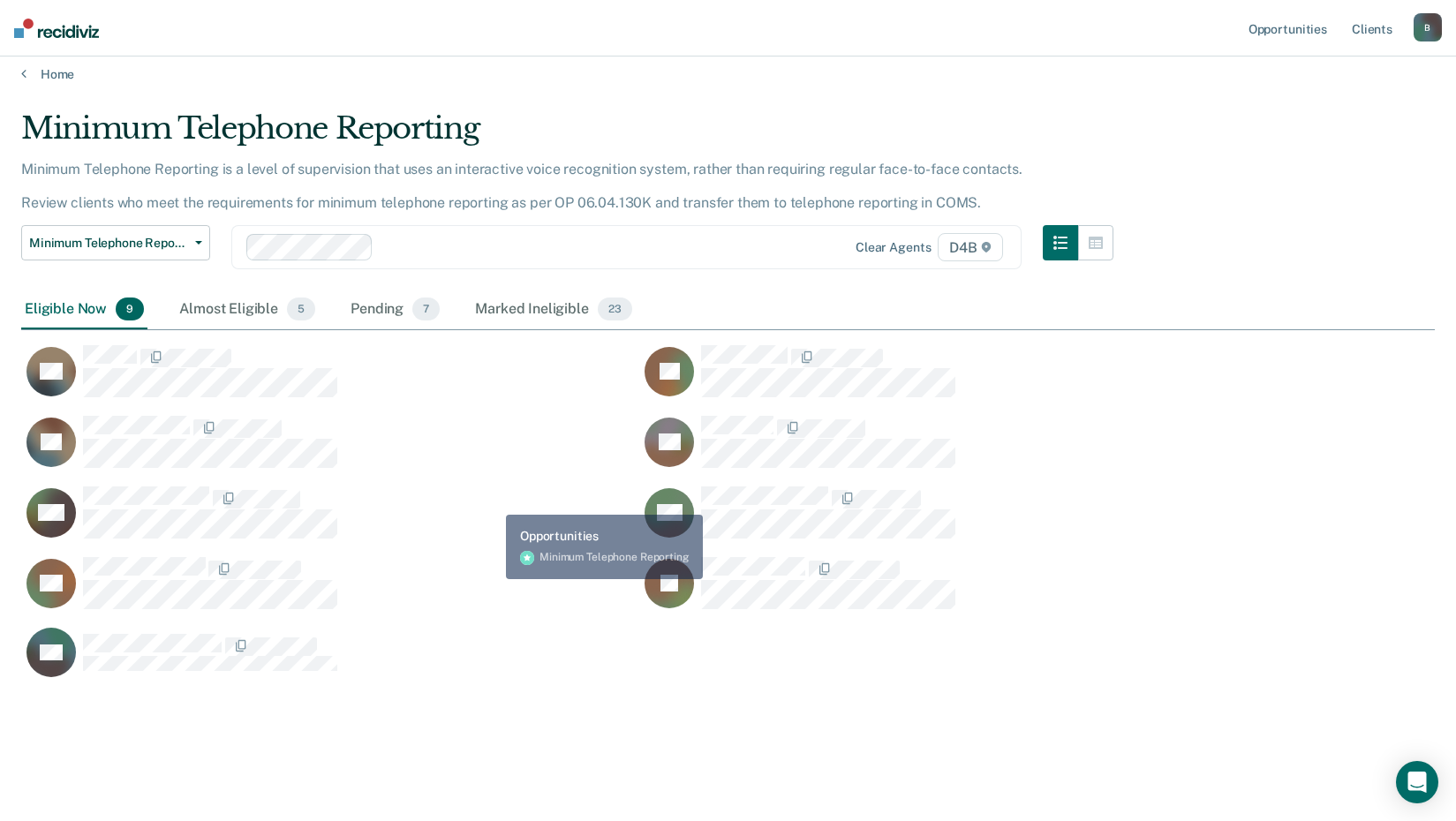
scroll to position [15, 0]
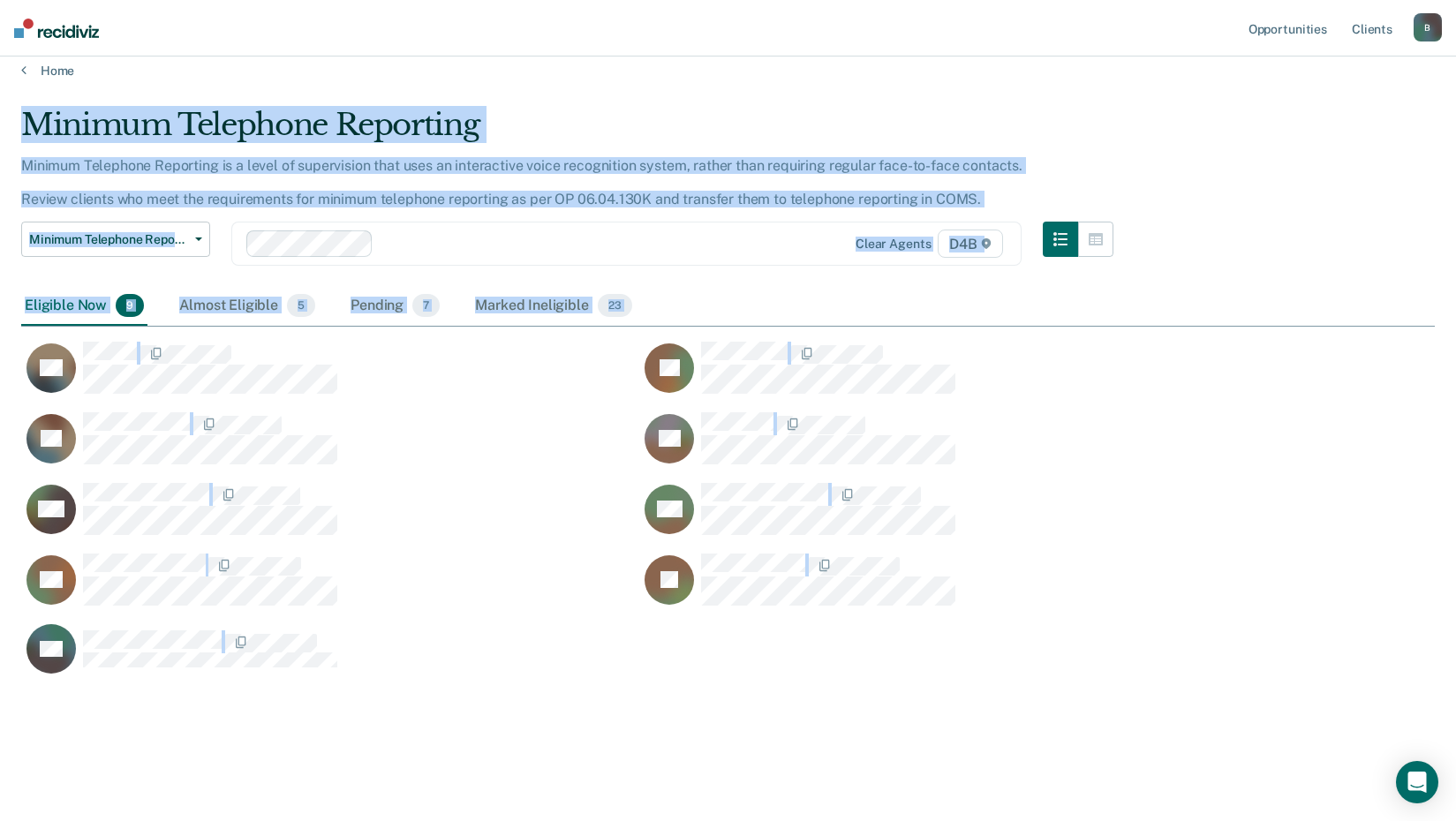
drag, startPoint x: 22, startPoint y: 119, endPoint x: 813, endPoint y: 653, distance: 954.4
click at [813, 653] on div "Minimum Telephone Reporting Minimum Telephone Reporting is a level of supervisi…" at bounding box center [728, 397] width 1414 height 581
copy div "Minimum Telephone Reporting Minimum Telephone Reporting is a level of supervisi…"
click at [1078, 623] on div "AU" at bounding box center [640, 658] width 1237 height 70
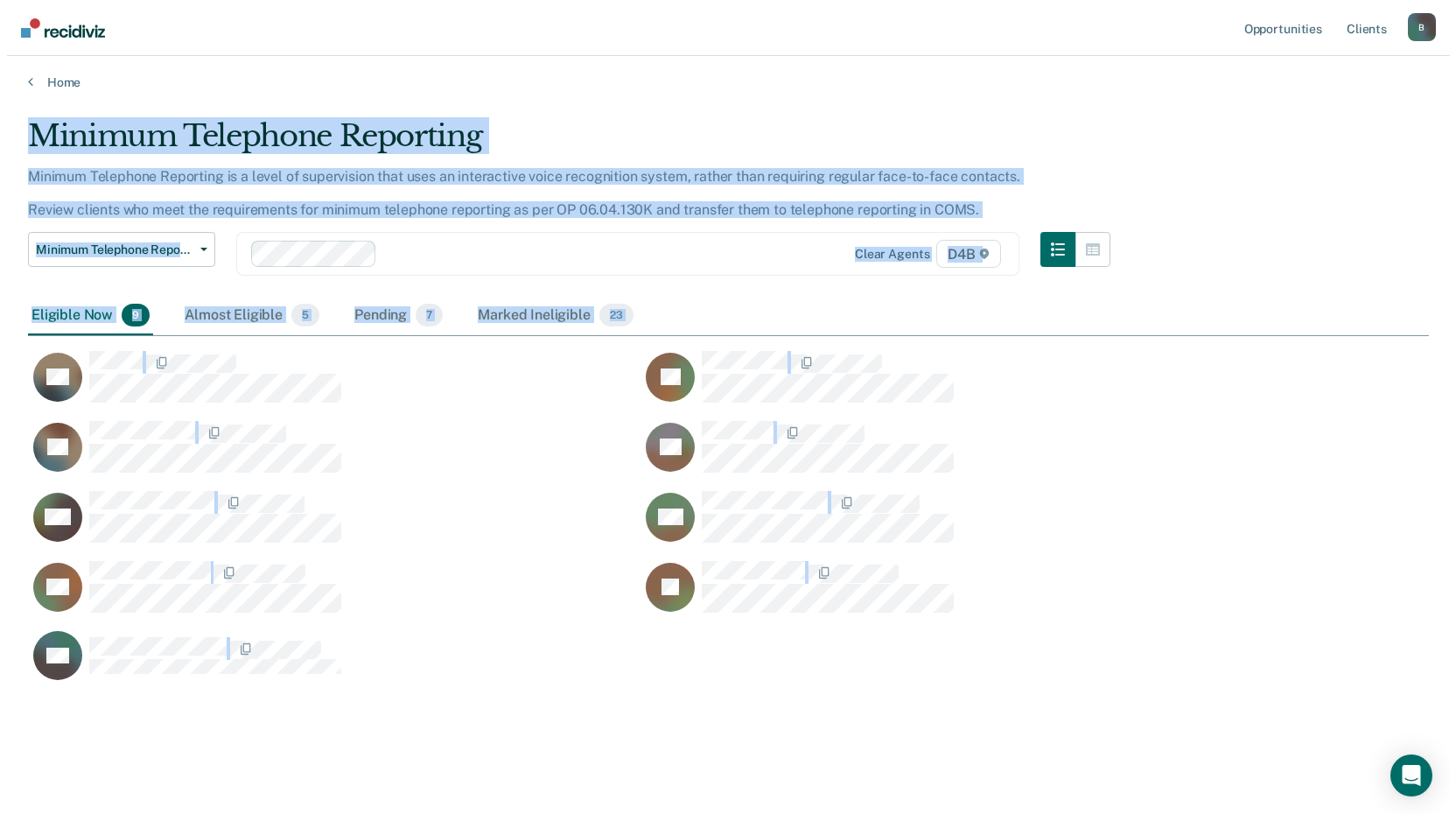
scroll to position [0, 0]
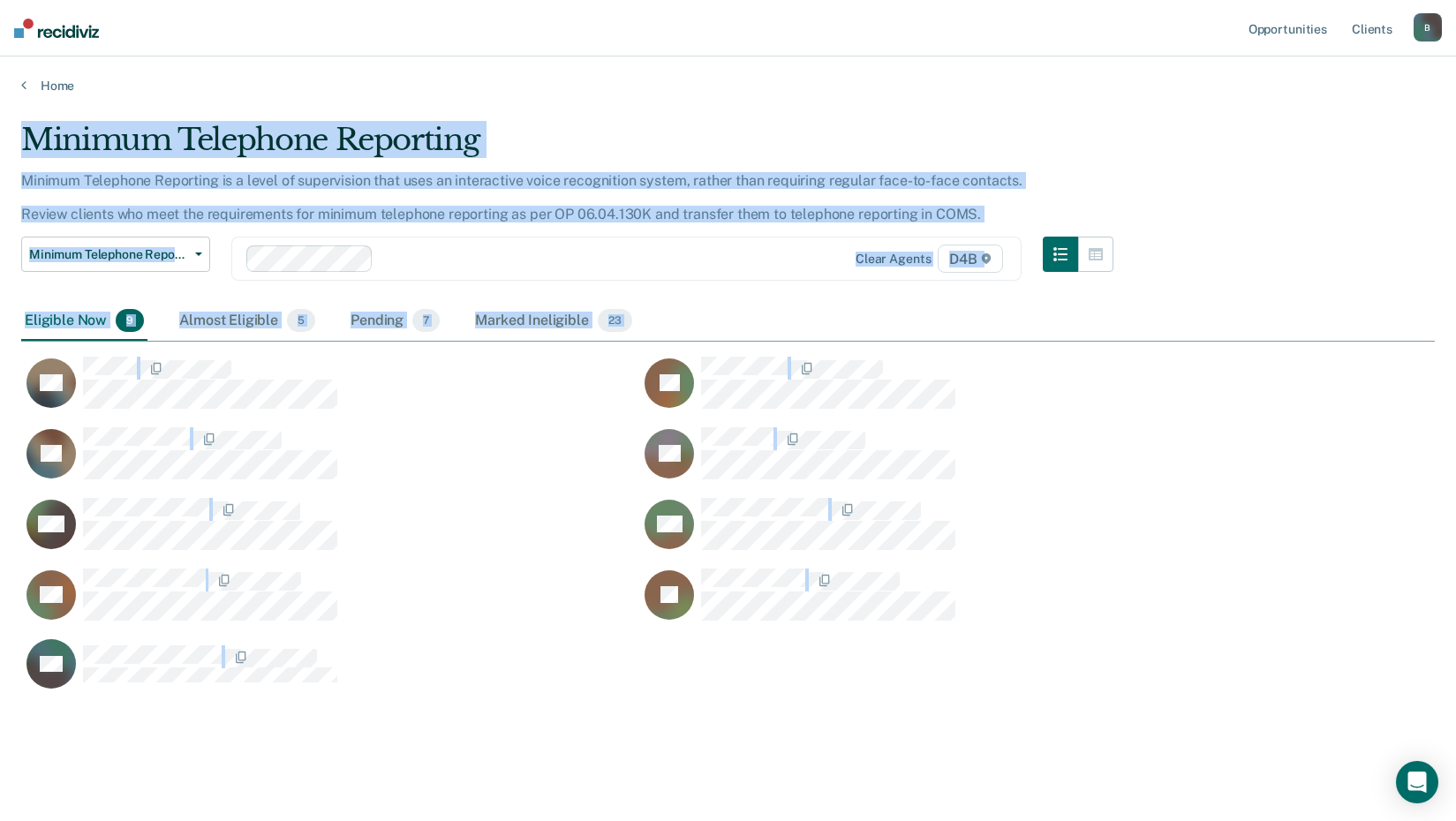
click at [777, 711] on div "Minimum Telephone Reporting Minimum Telephone Reporting is a level of supervisi…" at bounding box center [728, 441] width 1414 height 638
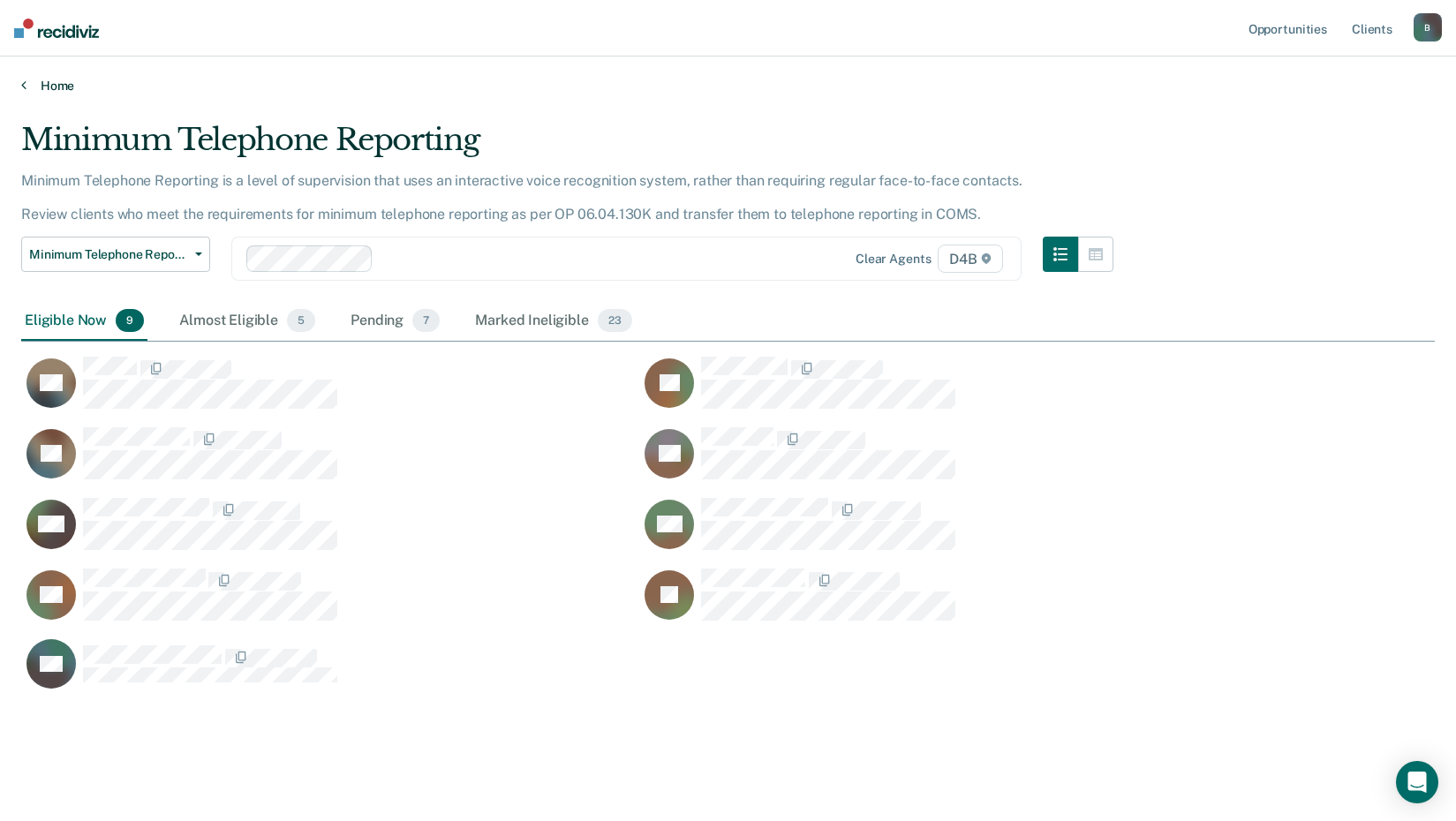
click at [22, 87] on icon at bounding box center [24, 84] width 6 height 14
